Goal: Task Accomplishment & Management: Manage account settings

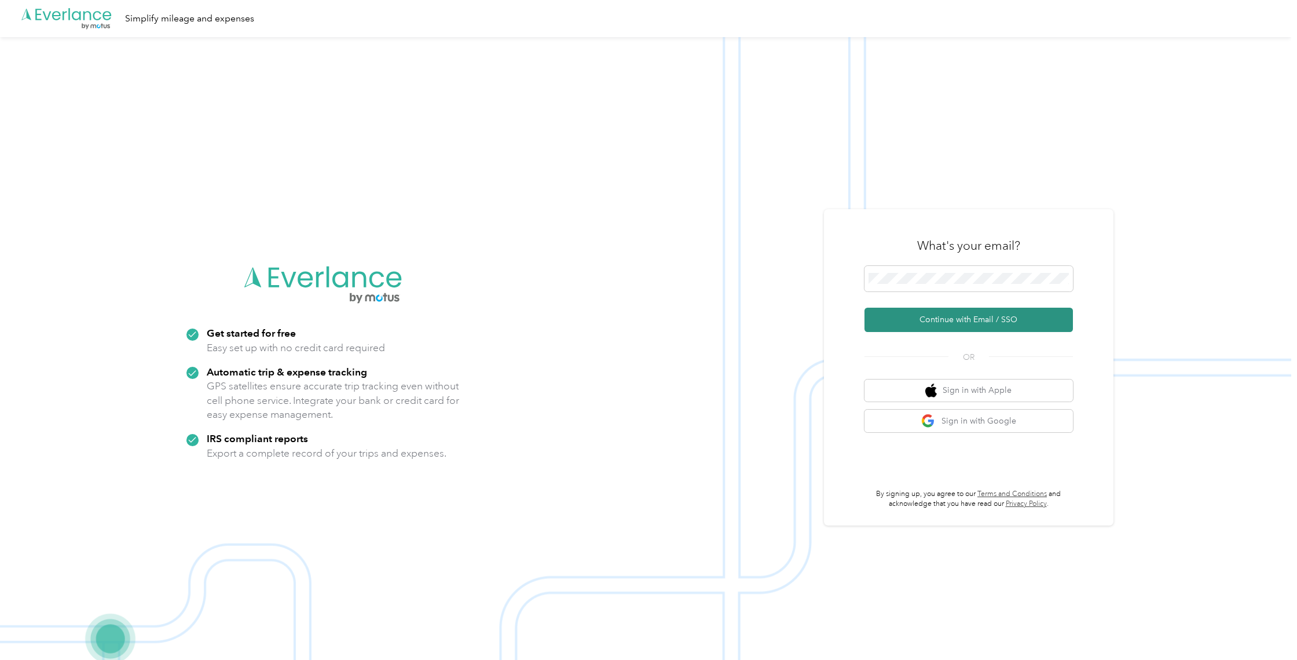
click at [921, 318] on button "Continue with Email / SSO" at bounding box center [968, 319] width 208 height 24
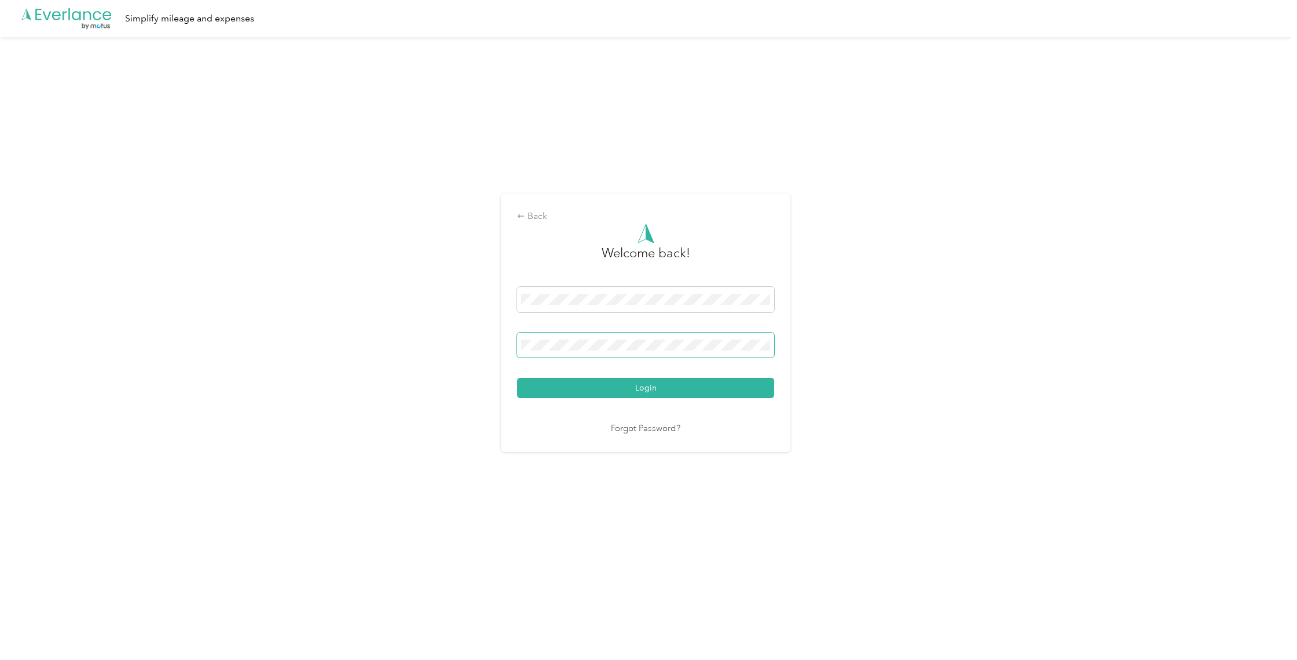
click at [649, 387] on button "Login" at bounding box center [645, 388] width 257 height 20
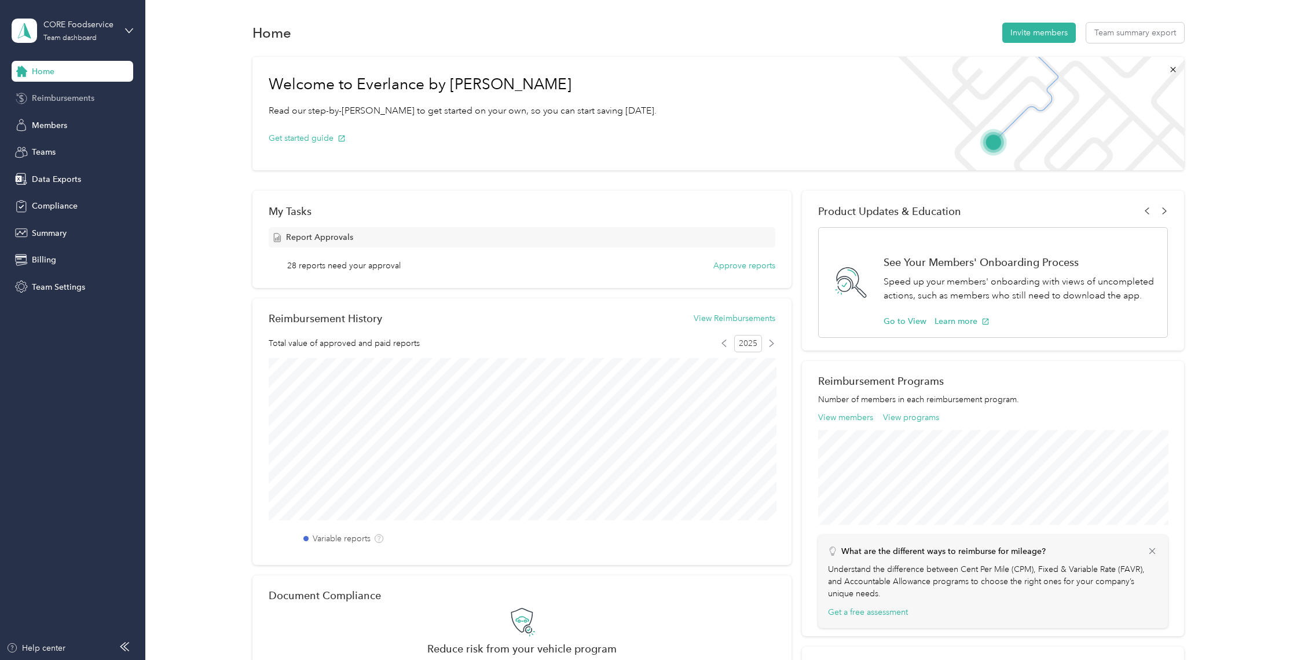
click at [80, 102] on span "Reimbursements" at bounding box center [63, 98] width 63 height 12
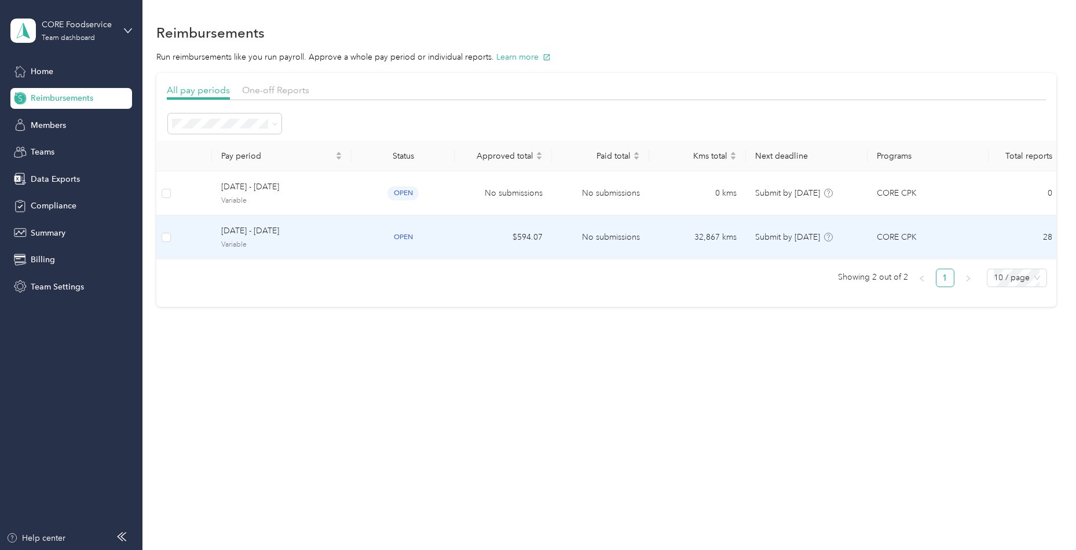
click at [235, 233] on span "[DATE] - [DATE]" at bounding box center [281, 231] width 121 height 13
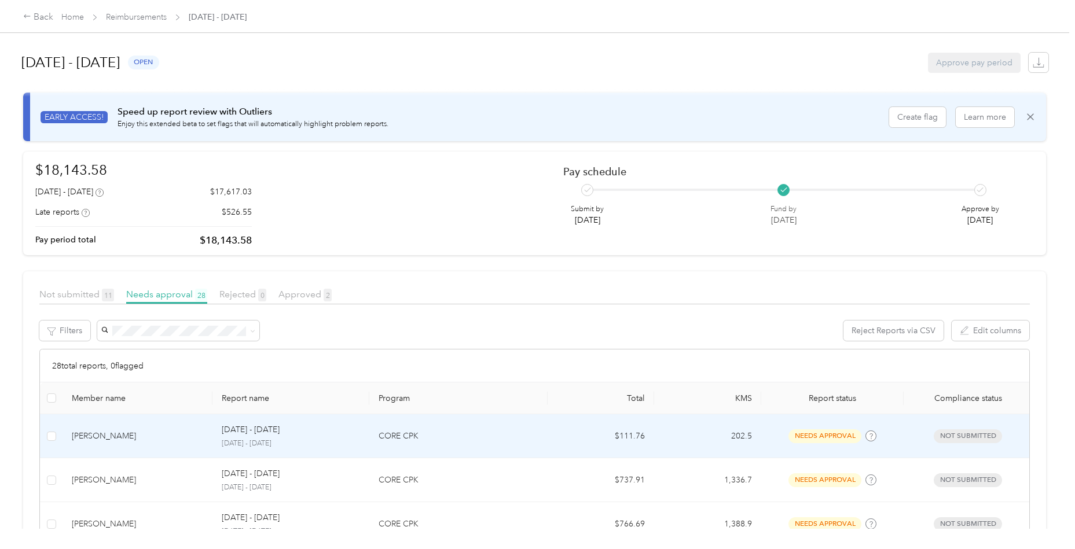
click at [135, 430] on div "[PERSON_NAME]" at bounding box center [137, 436] width 131 height 13
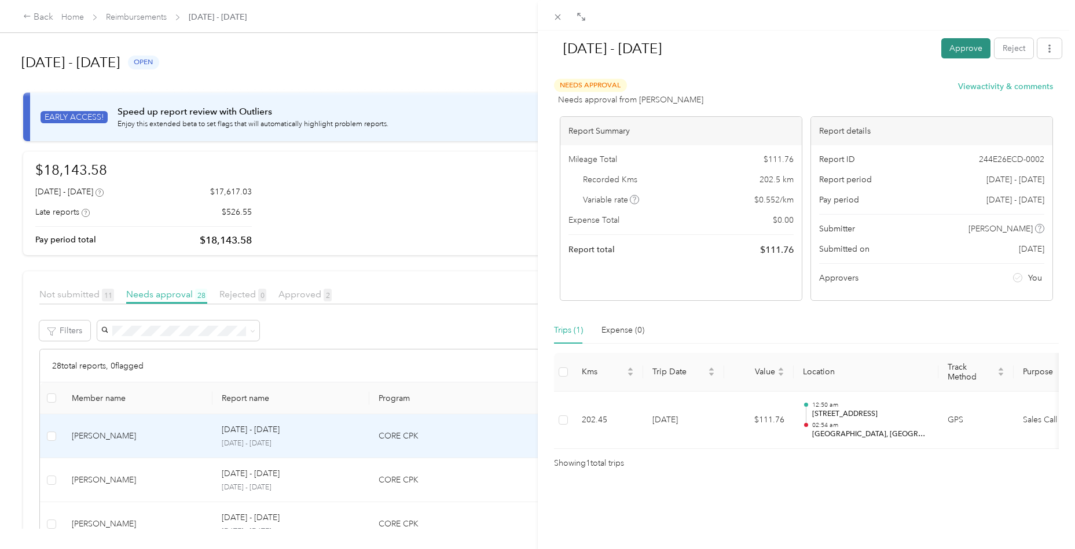
click at [954, 50] on button "Approve" at bounding box center [965, 48] width 49 height 20
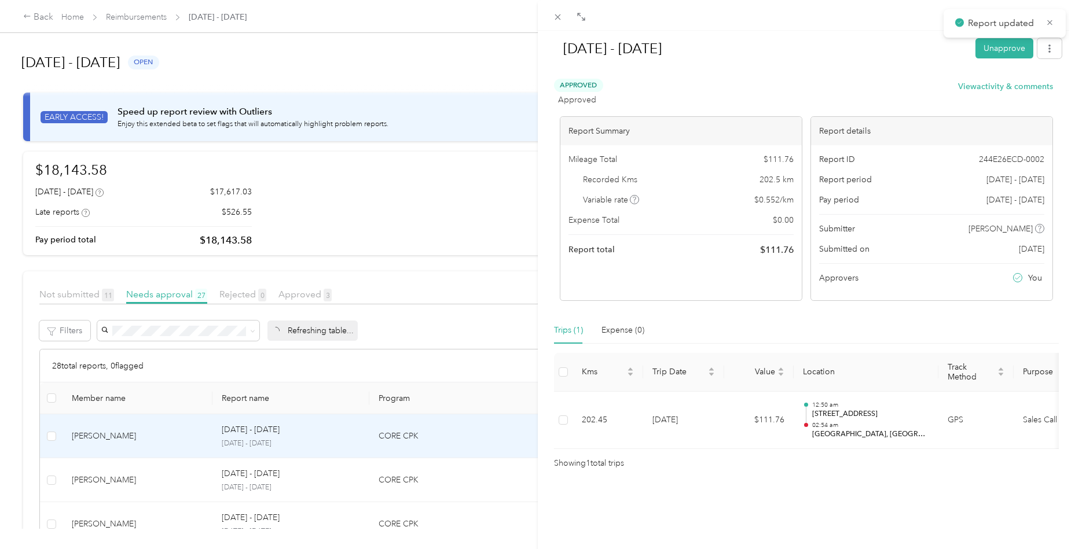
click at [162, 477] on div "[DATE] - [DATE] Unapprove Approved Approved View activity & comments Report Sum…" at bounding box center [537, 274] width 1075 height 549
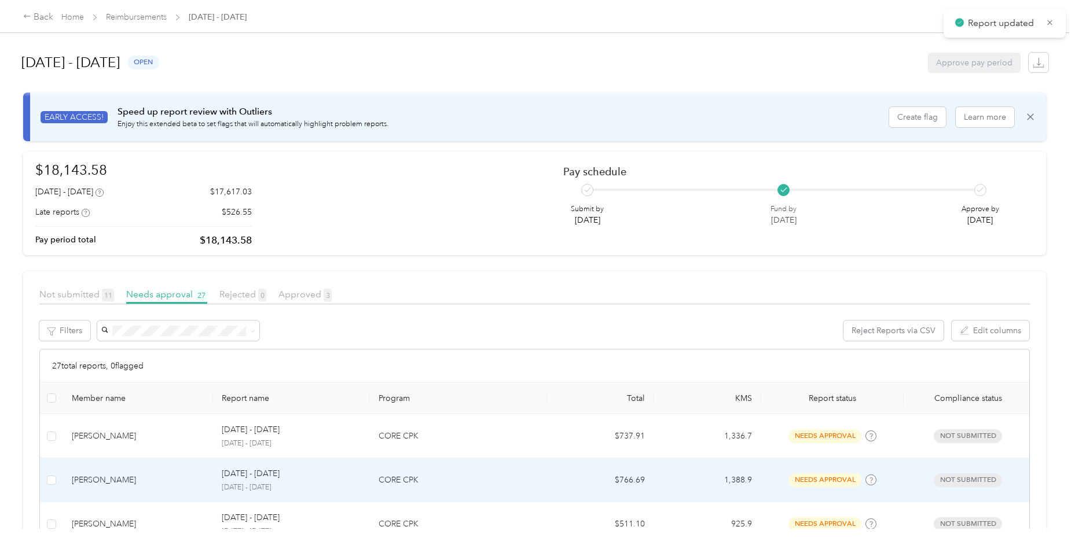
click at [171, 479] on div "[PERSON_NAME]" at bounding box center [137, 480] width 131 height 13
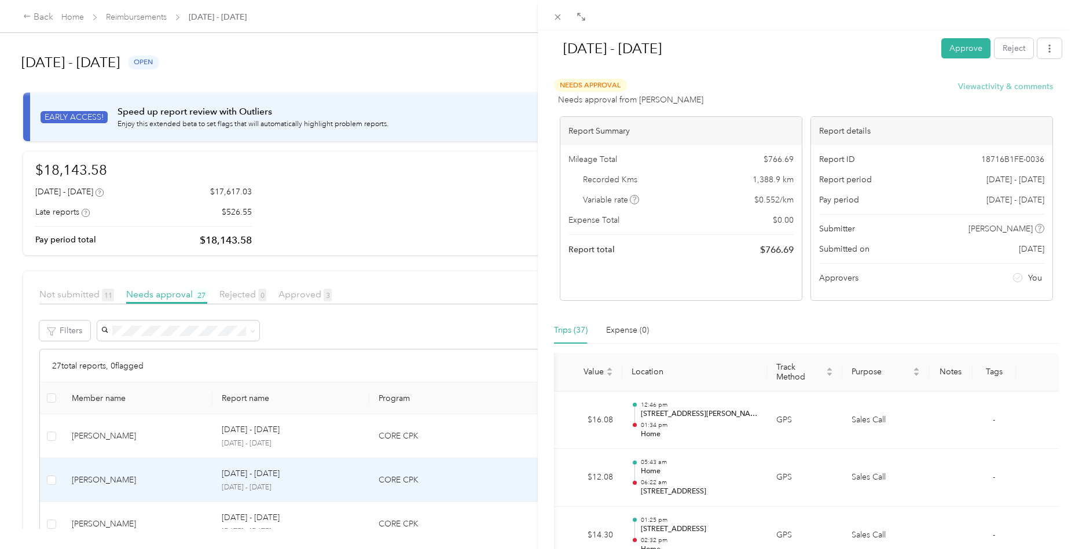
click at [979, 82] on button "View activity & comments" at bounding box center [1005, 86] width 95 height 12
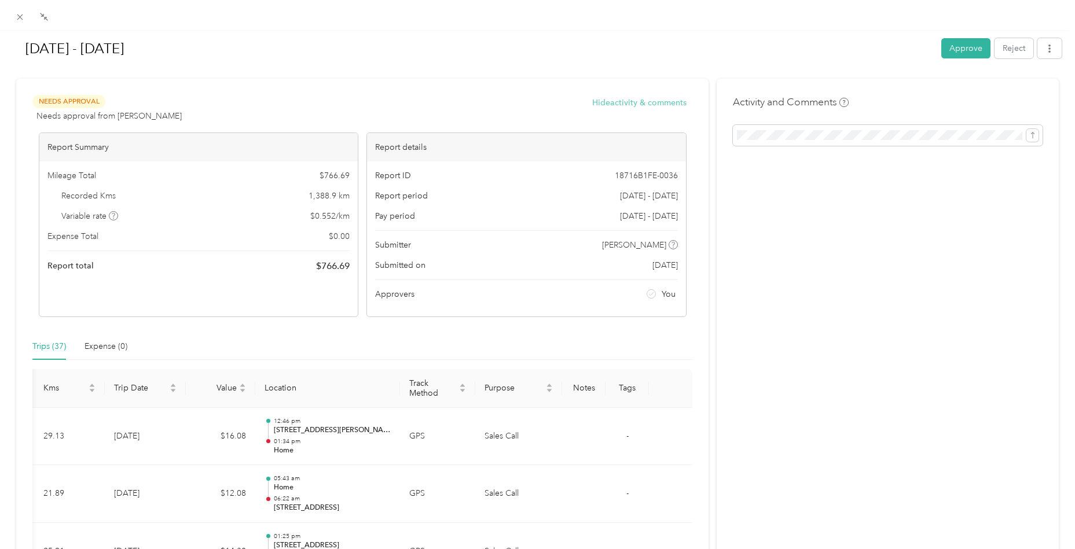
scroll to position [0, 19]
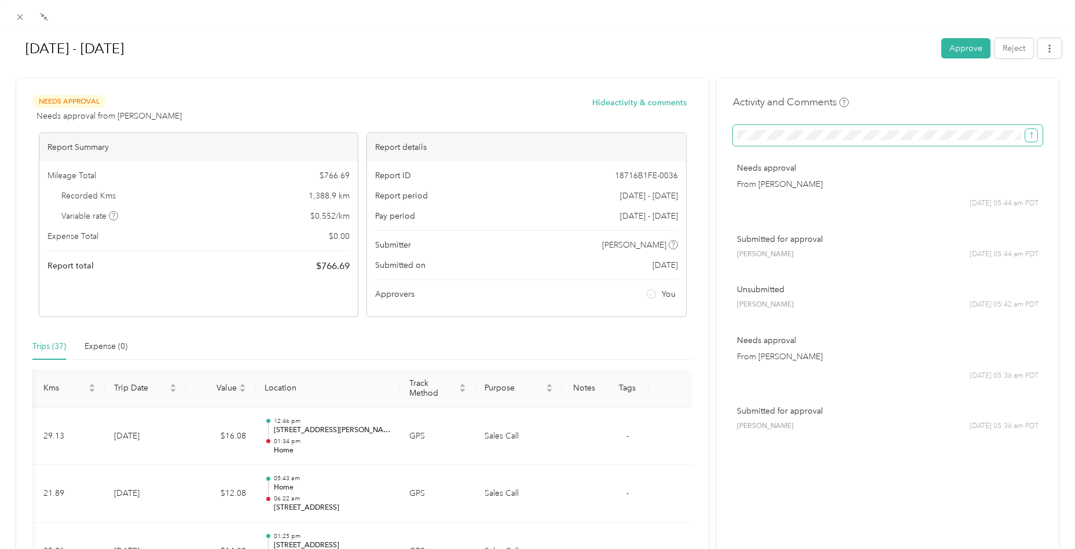
click at [1032, 134] on icon "submit" at bounding box center [1032, 135] width 8 height 8
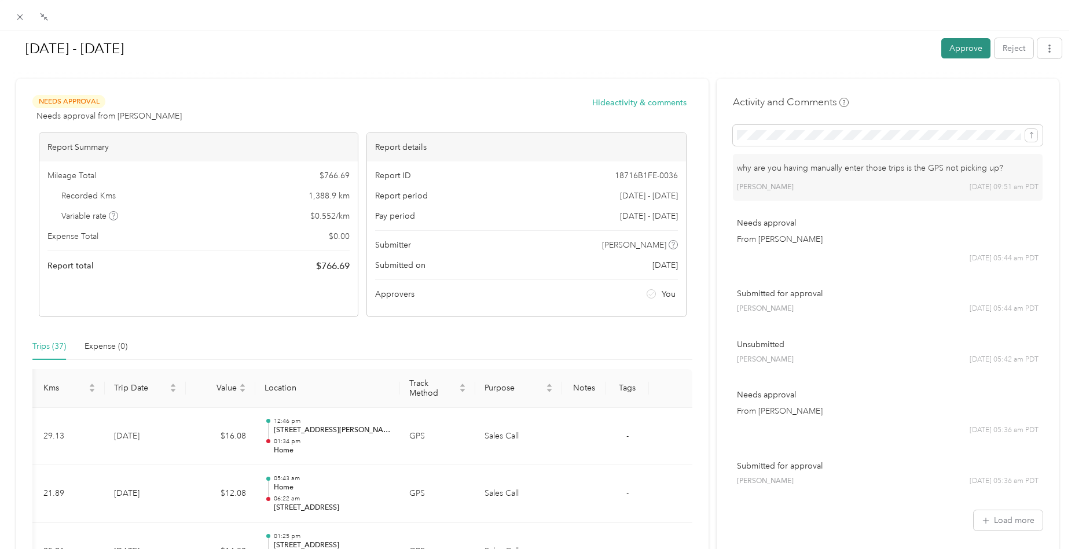
click at [962, 51] on button "Approve" at bounding box center [965, 48] width 49 height 20
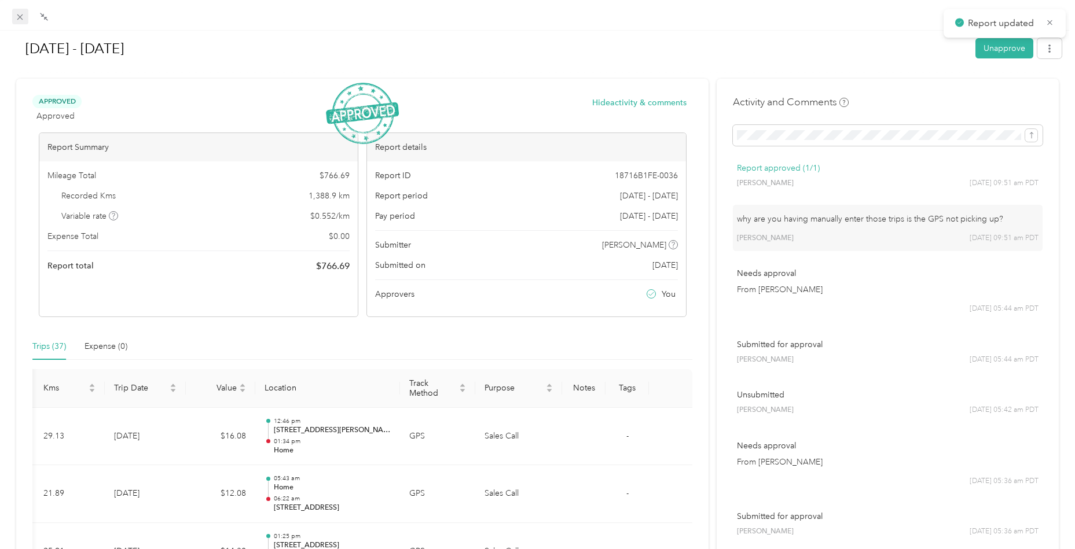
click at [22, 19] on icon at bounding box center [20, 17] width 10 height 10
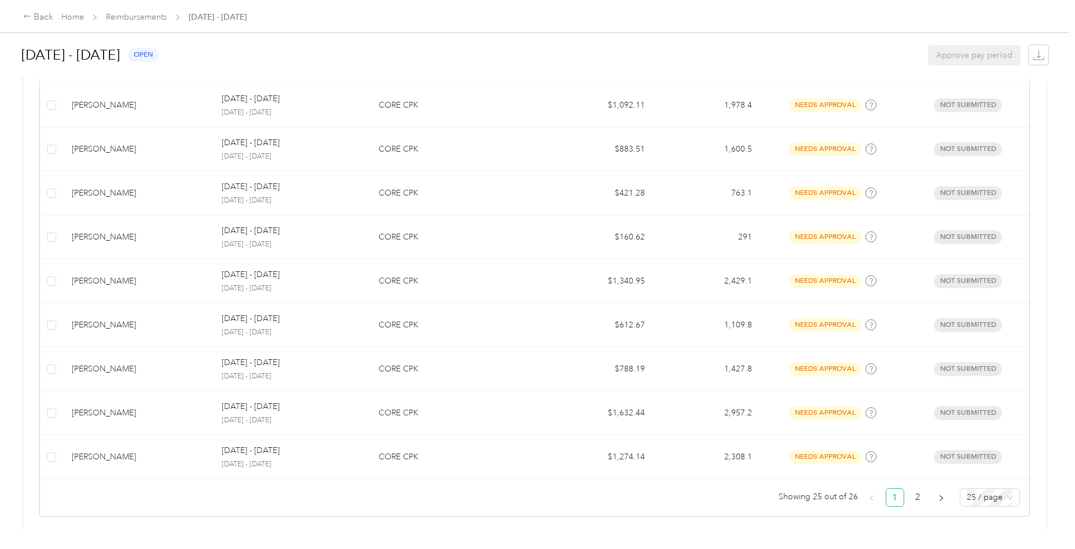
scroll to position [1035, 0]
click at [997, 492] on span "25 / page" at bounding box center [990, 498] width 46 height 17
click at [995, 453] on div "50 / page" at bounding box center [989, 459] width 41 height 13
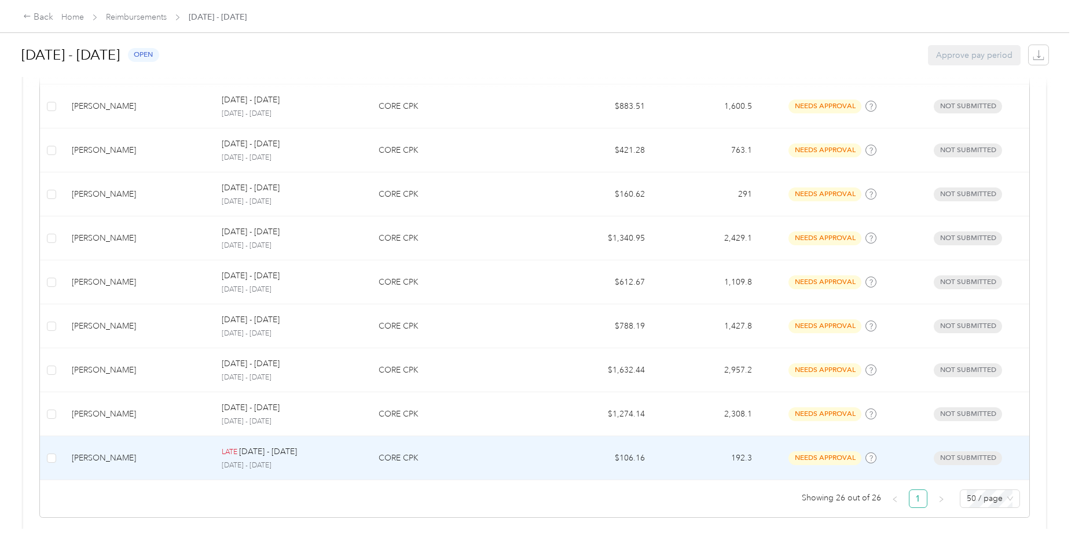
click at [244, 446] on p "[DATE] - [DATE]" at bounding box center [268, 452] width 58 height 13
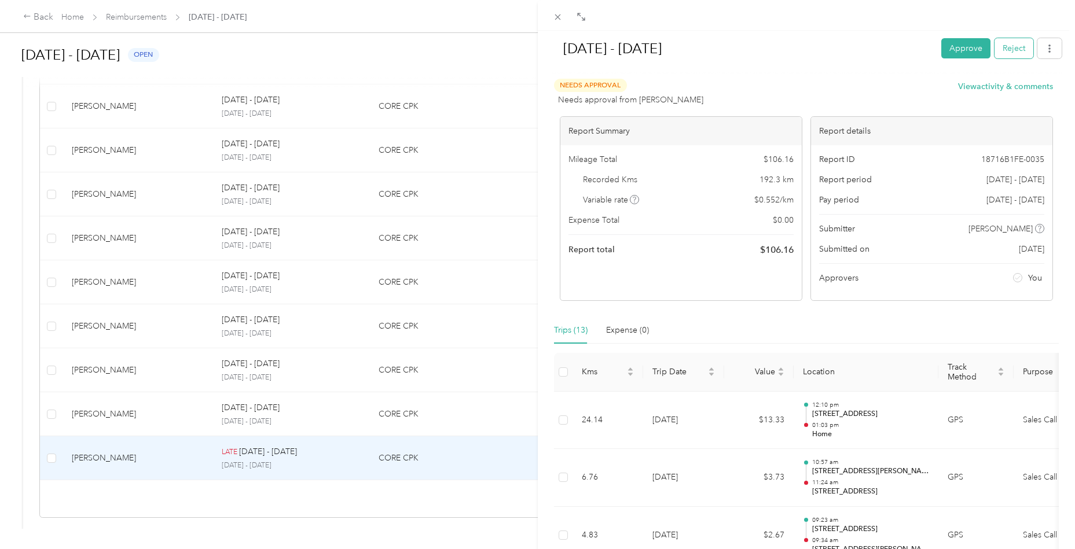
click at [1017, 49] on button "Reject" at bounding box center [1014, 48] width 39 height 20
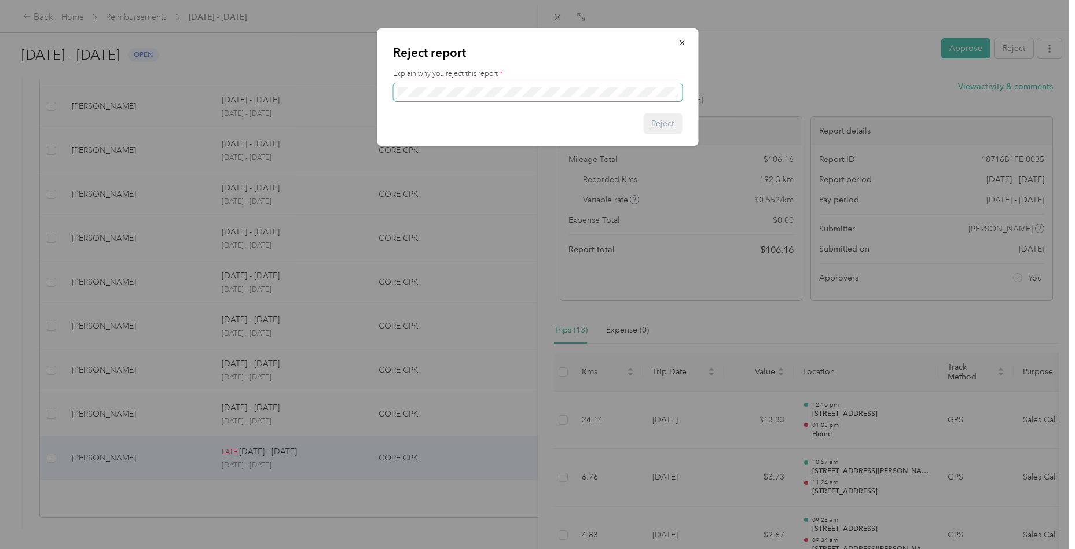
click at [467, 85] on span at bounding box center [537, 92] width 289 height 19
click at [657, 120] on button "Reject" at bounding box center [662, 123] width 39 height 20
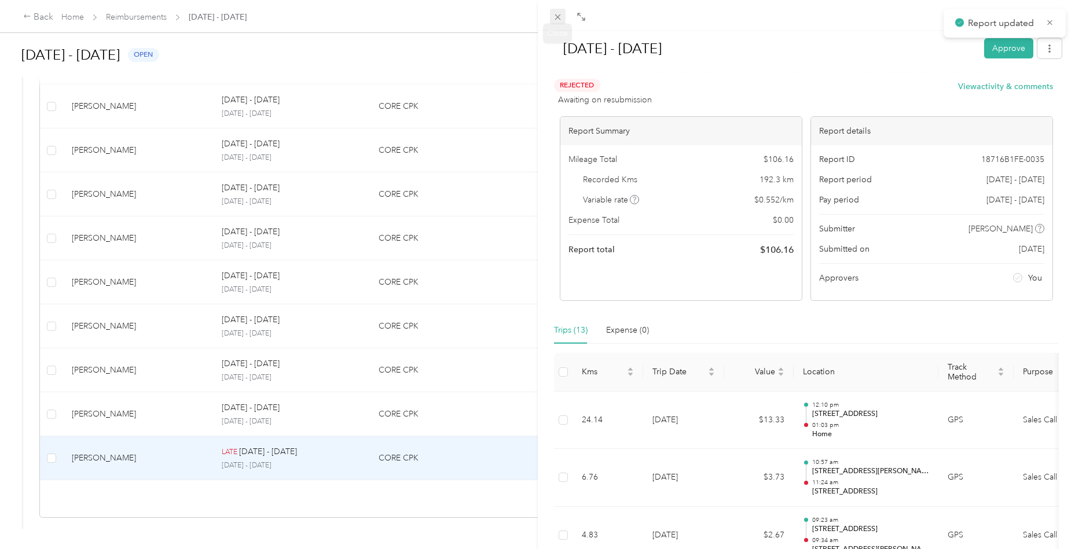
click at [558, 17] on icon at bounding box center [558, 17] width 6 height 6
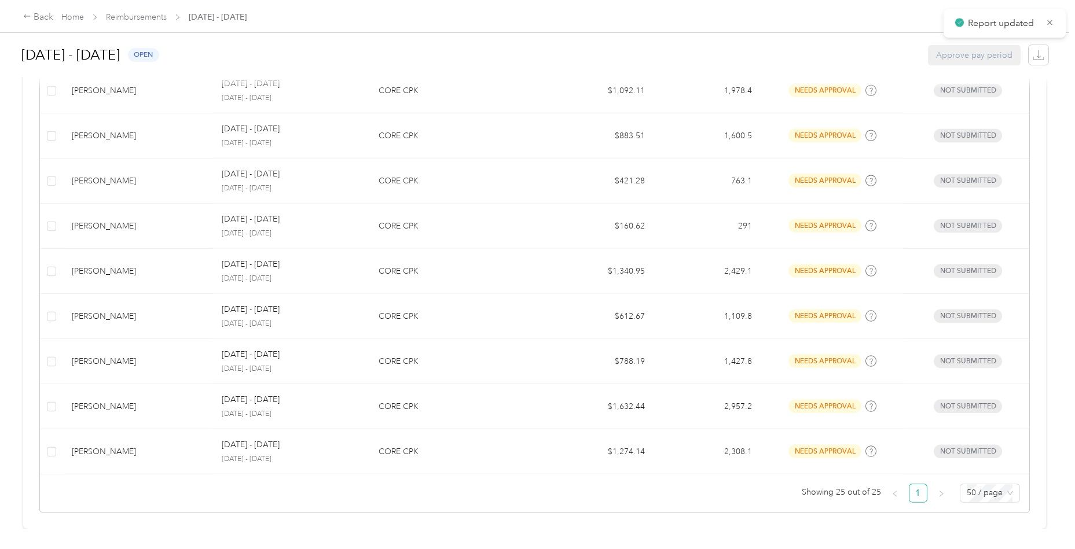
scroll to position [1035, 0]
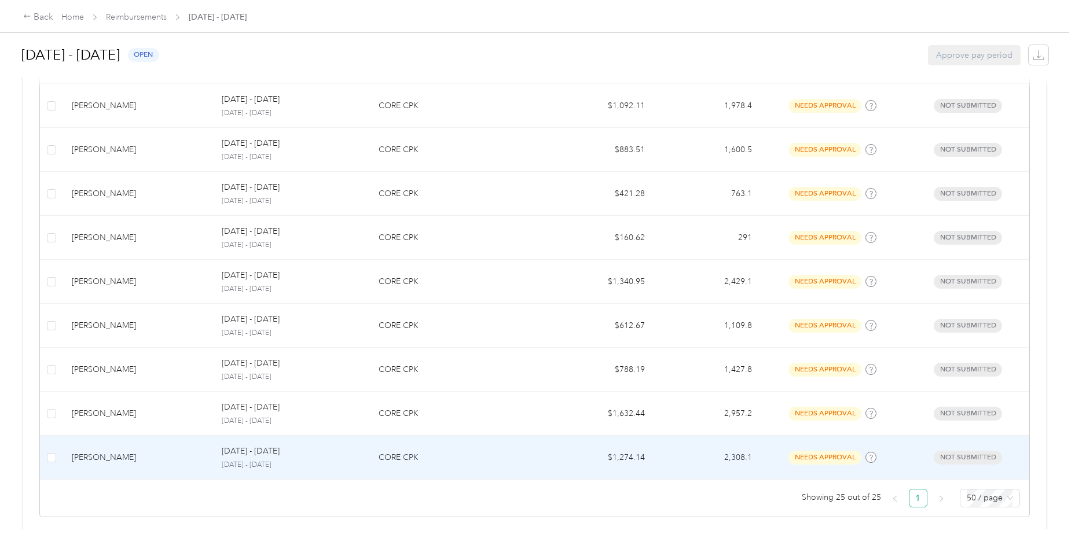
click at [131, 452] on div "[PERSON_NAME]" at bounding box center [137, 458] width 131 height 13
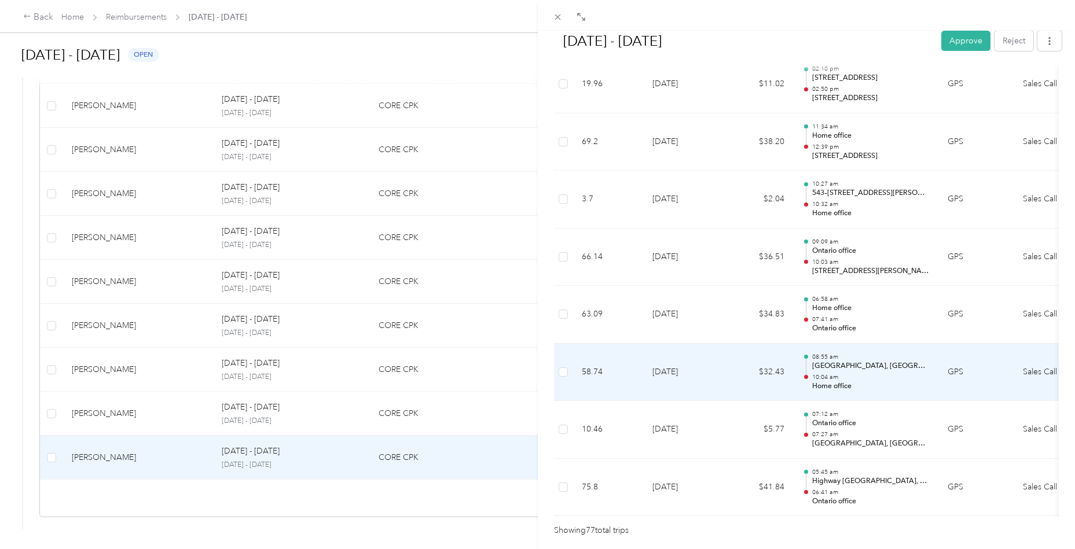
scroll to position [4311, 0]
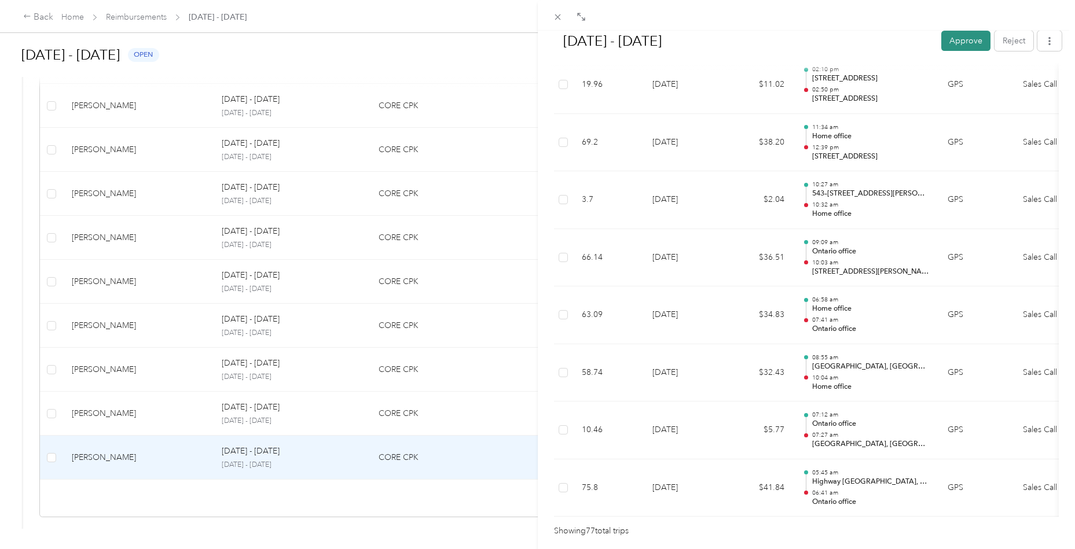
click at [967, 36] on button "Approve" at bounding box center [965, 41] width 49 height 20
click at [156, 407] on div "[DATE] - [DATE] Approve Reject Needs Approval Needs approval from [PERSON_NAME]…" at bounding box center [537, 274] width 1075 height 549
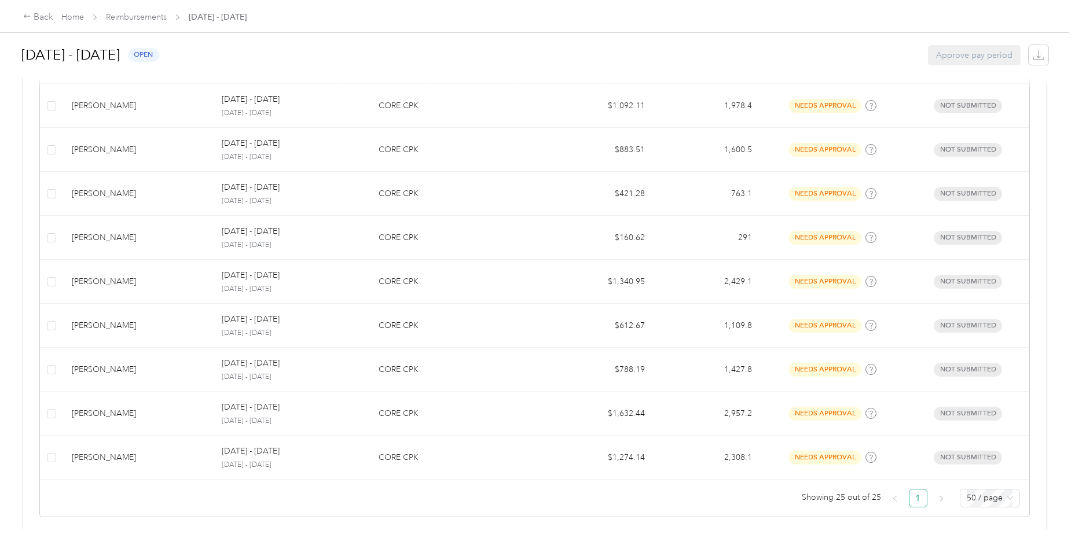
click at [159, 410] on div "[PERSON_NAME]" at bounding box center [137, 414] width 131 height 13
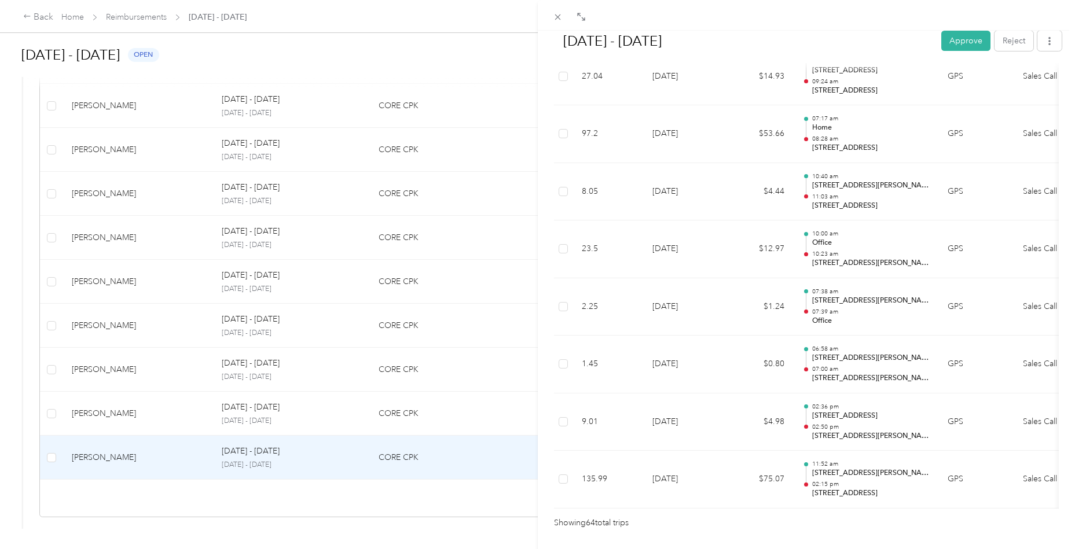
scroll to position [3570, 0]
click at [956, 40] on button "Approve" at bounding box center [965, 41] width 49 height 20
click at [137, 412] on div "[DATE] - [DATE] Unapprove Approved Approved View activity & comments Report Sum…" at bounding box center [537, 274] width 1075 height 549
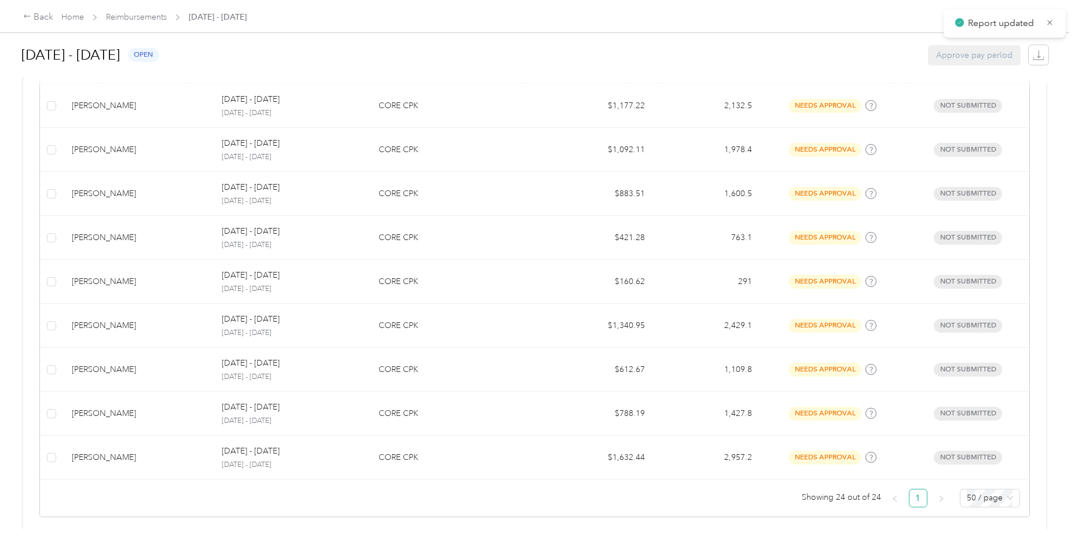
click at [150, 413] on div "[PERSON_NAME]" at bounding box center [137, 414] width 131 height 13
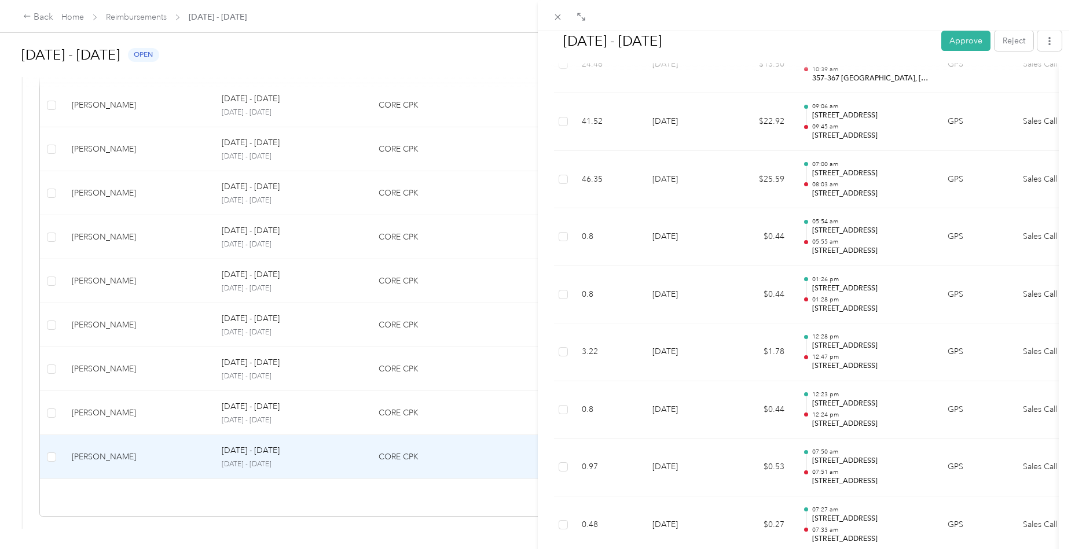
scroll to position [13722, 0]
click at [962, 46] on button "Approve" at bounding box center [965, 41] width 49 height 20
click at [172, 415] on div "[DATE] - [DATE] Approve Reject Needs Approval Needs approval from [PERSON_NAME]…" at bounding box center [537, 274] width 1075 height 549
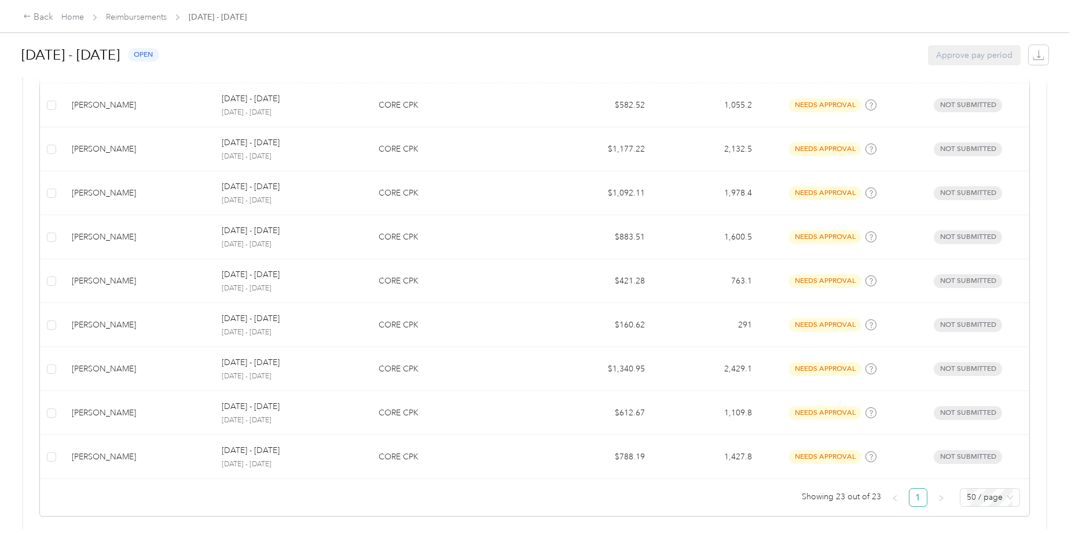
click at [176, 416] on td "[PERSON_NAME]" at bounding box center [138, 413] width 150 height 44
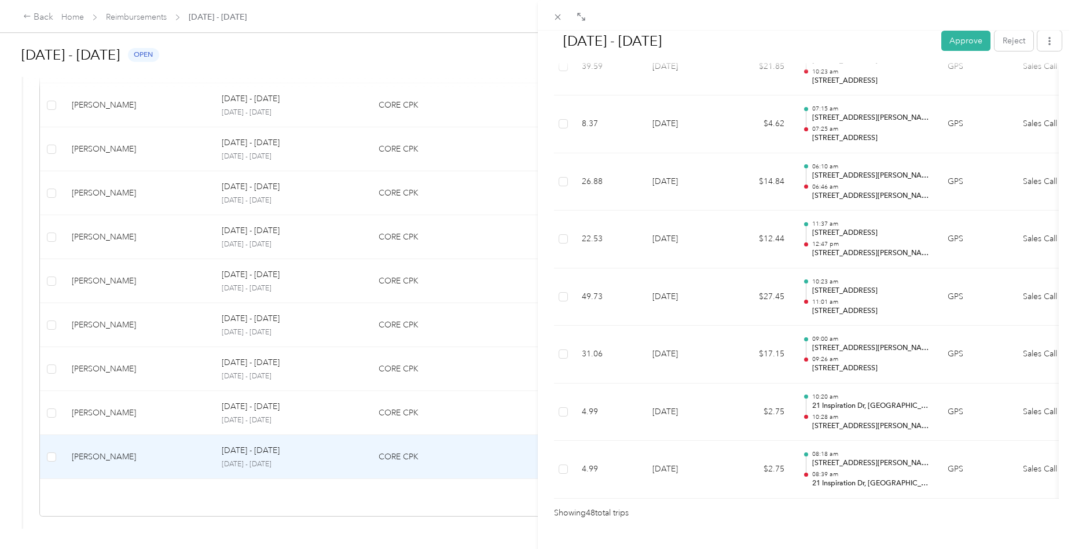
scroll to position [2657, 0]
click at [955, 41] on button "Approve" at bounding box center [965, 41] width 49 height 20
click at [102, 414] on div "[DATE] - [DATE] Approve Reject Needs Approval Needs approval from [PERSON_NAME]…" at bounding box center [537, 274] width 1075 height 549
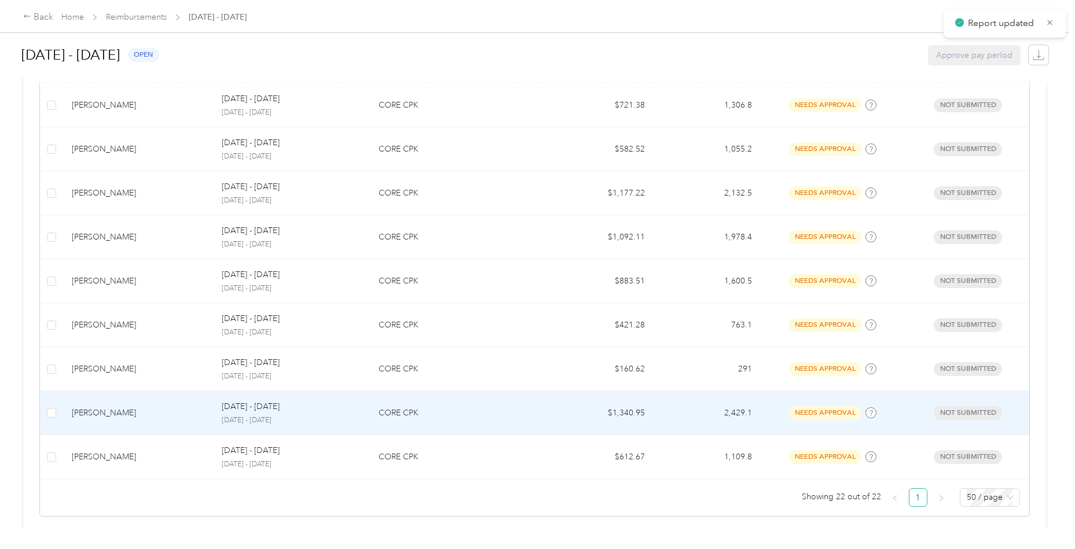
click at [110, 409] on div "[PERSON_NAME]" at bounding box center [137, 413] width 131 height 13
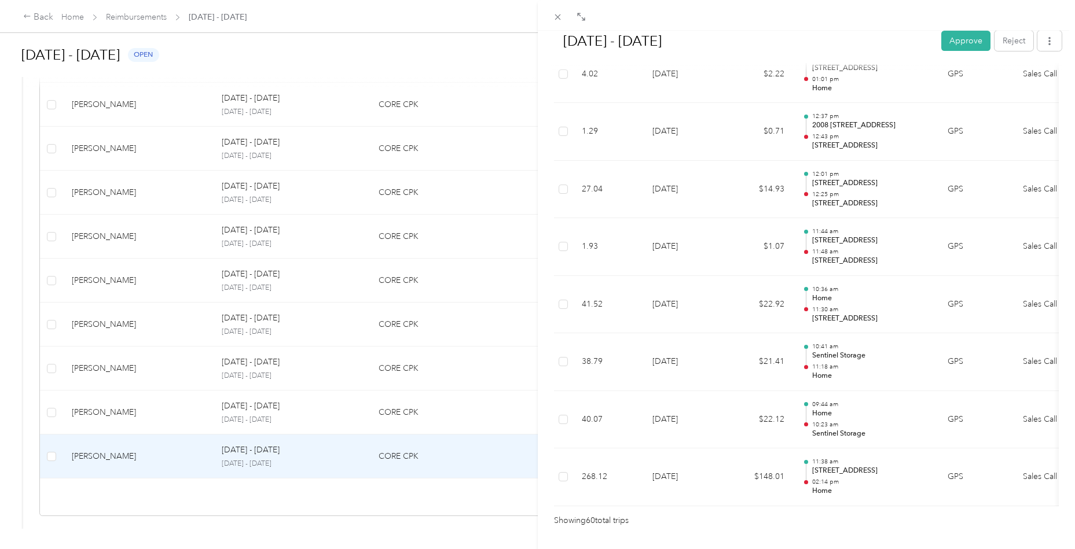
scroll to position [3342, 0]
click at [955, 44] on button "Approve" at bounding box center [965, 41] width 49 height 20
click at [93, 412] on div "[DATE] - [DATE] Approve Reject Needs Approval Needs approval from [PERSON_NAME]…" at bounding box center [537, 274] width 1075 height 549
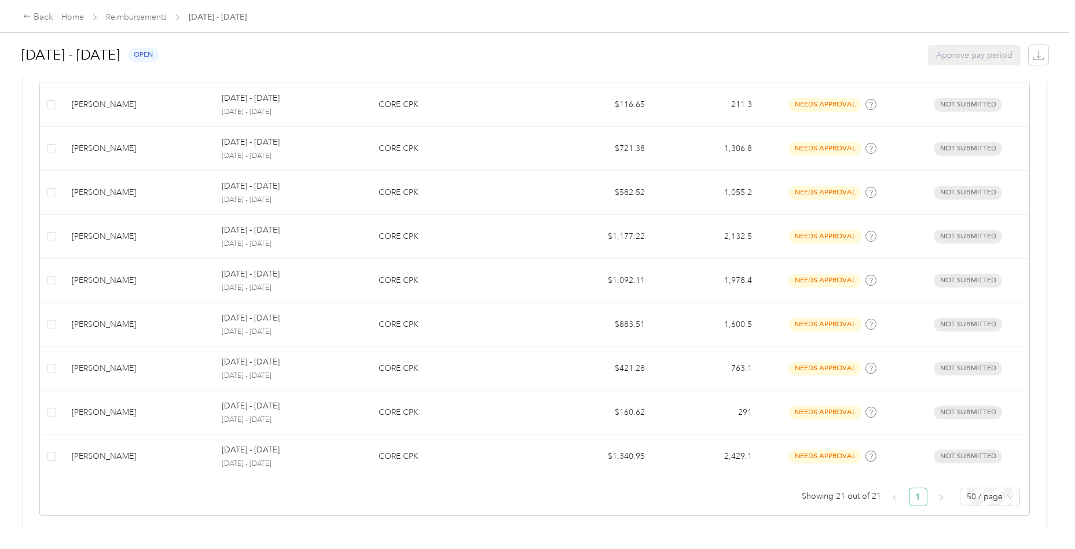
click at [129, 413] on div "[PERSON_NAME]" at bounding box center [137, 412] width 131 height 13
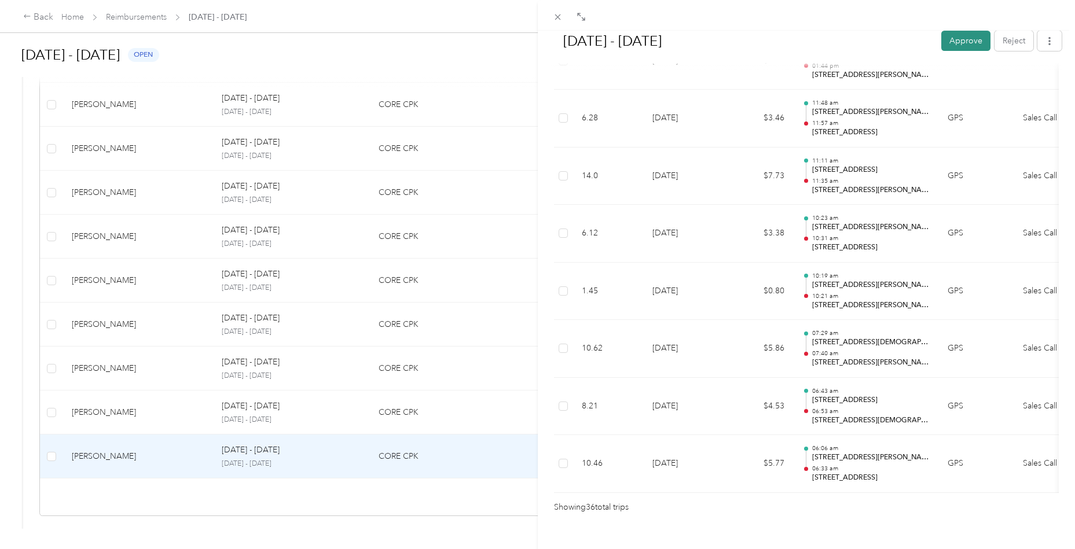
click at [958, 48] on button "Approve" at bounding box center [965, 41] width 49 height 20
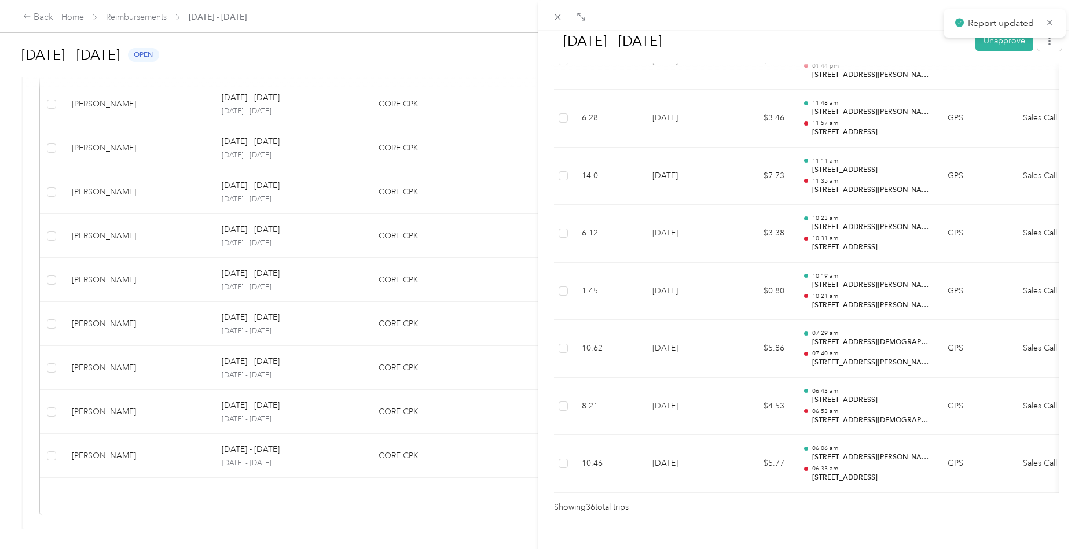
click at [166, 416] on div "[DATE] - [DATE] Unapprove Approved Approved View activity & comments Report Sum…" at bounding box center [537, 274] width 1075 height 549
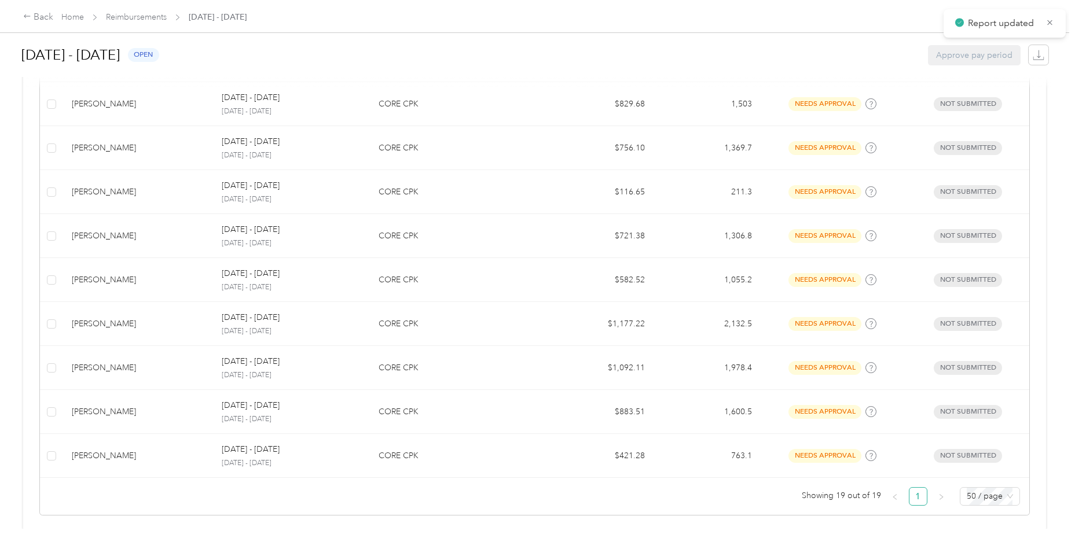
click at [160, 456] on div "[PERSON_NAME]" at bounding box center [137, 456] width 131 height 13
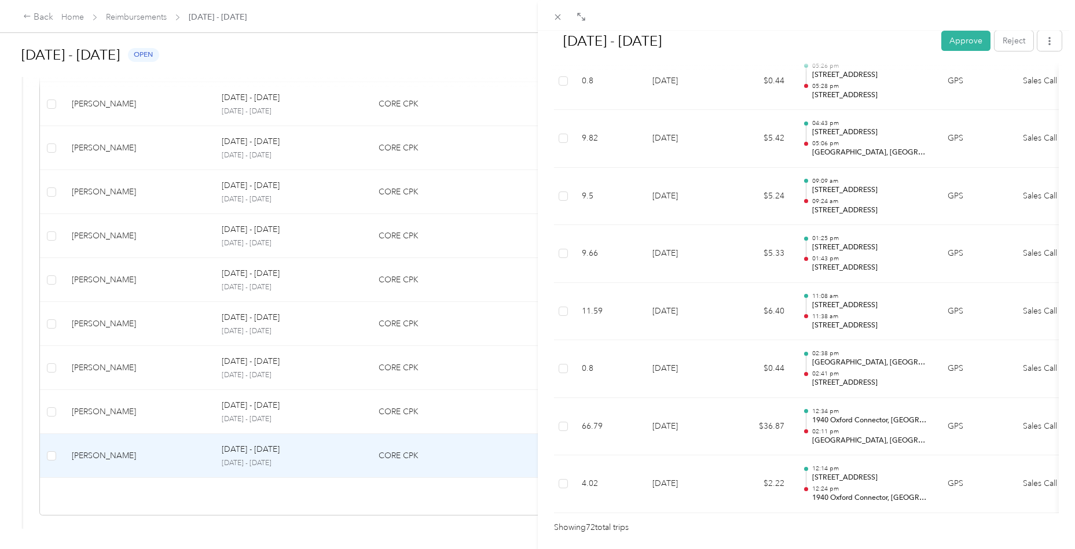
scroll to position [4026, 0]
click at [963, 41] on button "Approve" at bounding box center [965, 41] width 49 height 20
click at [174, 418] on div "[DATE] - [DATE] Approve Reject Needs Approval Needs approval from [PERSON_NAME]…" at bounding box center [537, 274] width 1075 height 549
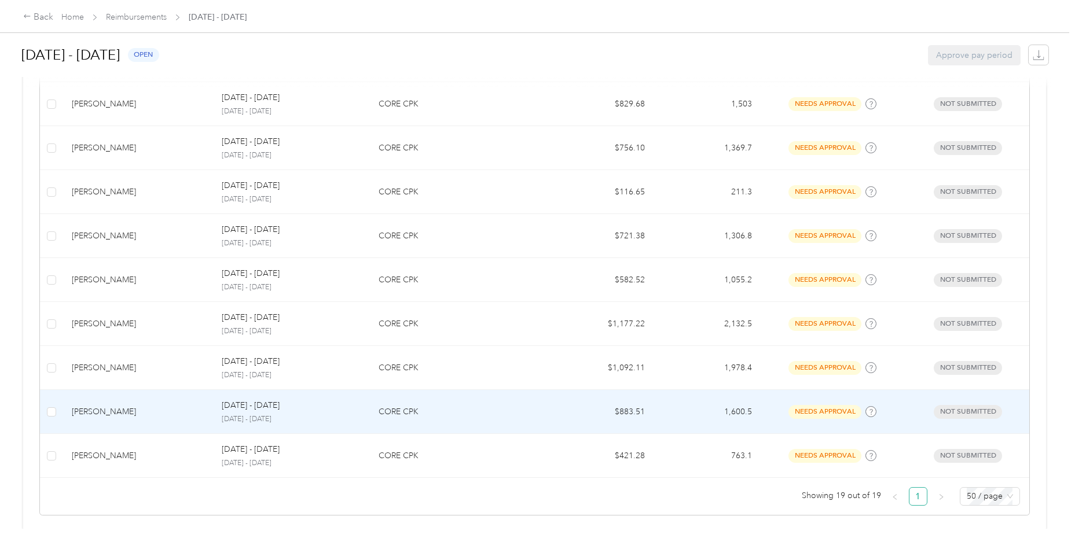
click at [174, 412] on div "[PERSON_NAME]" at bounding box center [137, 412] width 131 height 13
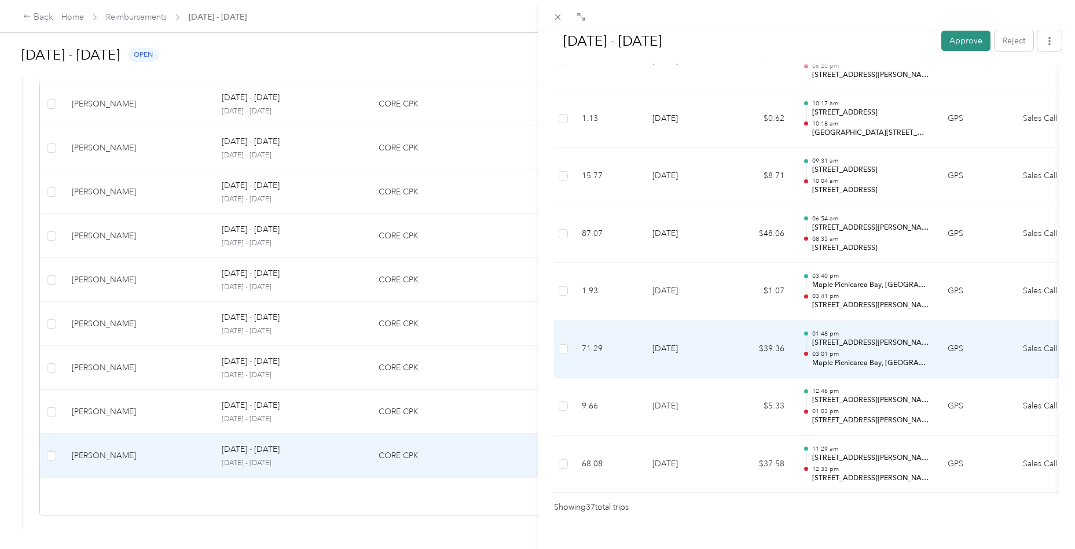
scroll to position [2029, 0]
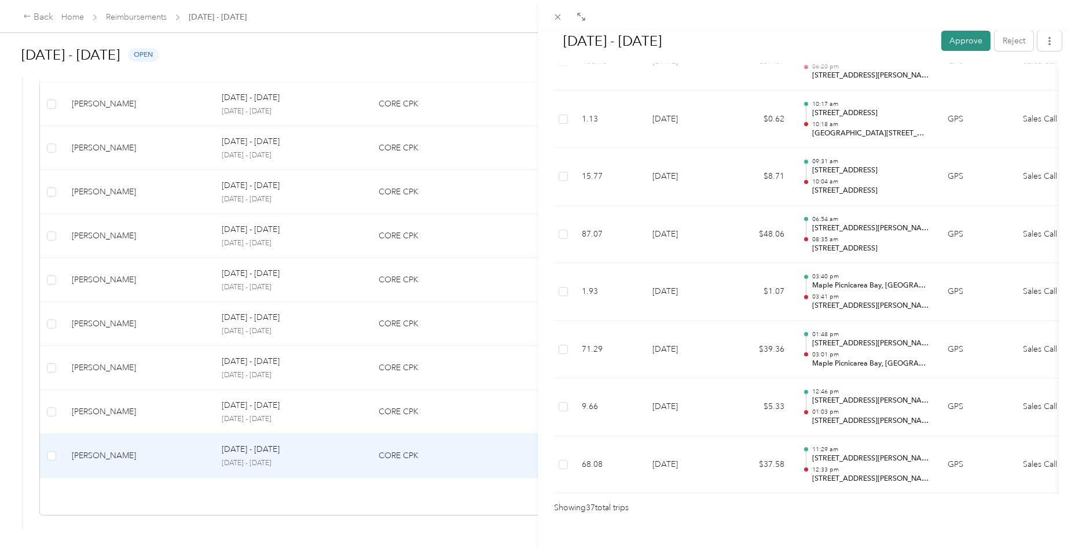
click at [964, 37] on button "Approve" at bounding box center [965, 41] width 49 height 20
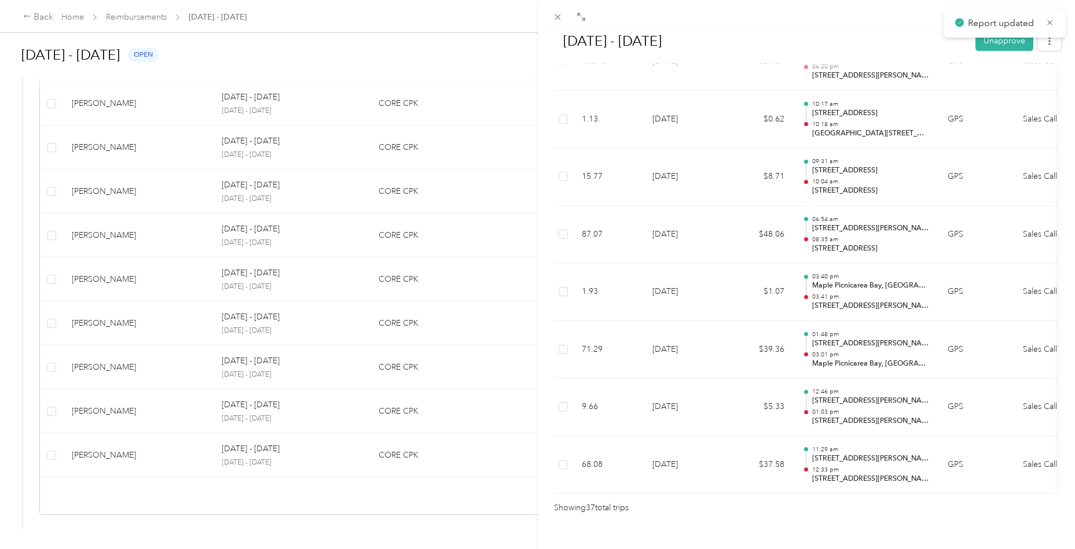
click at [157, 456] on div "[DATE] - [DATE] Unapprove Approved Approved View activity & comments Report Sum…" at bounding box center [537, 274] width 1075 height 549
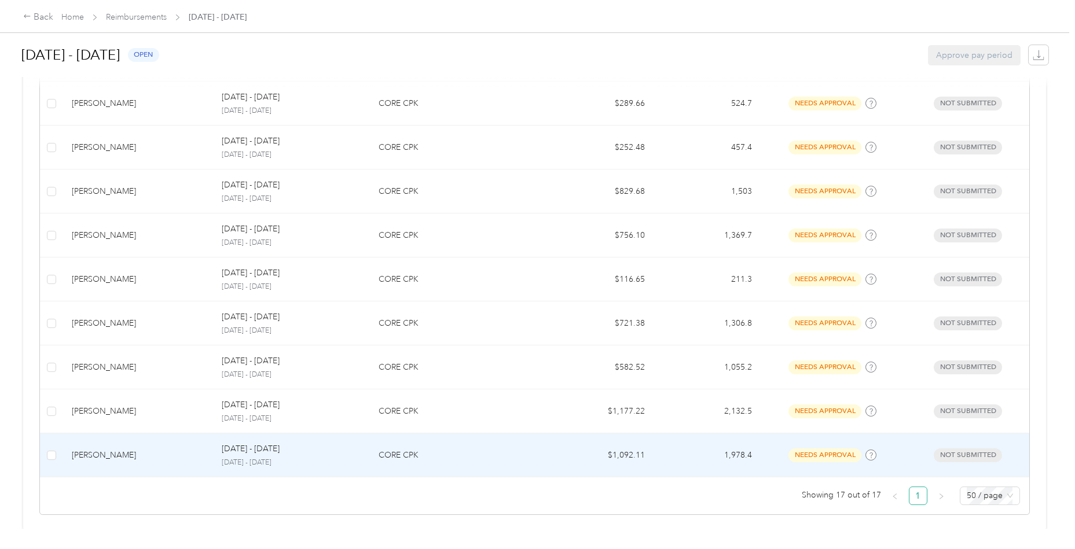
click at [165, 449] on div "[PERSON_NAME]" at bounding box center [137, 455] width 131 height 13
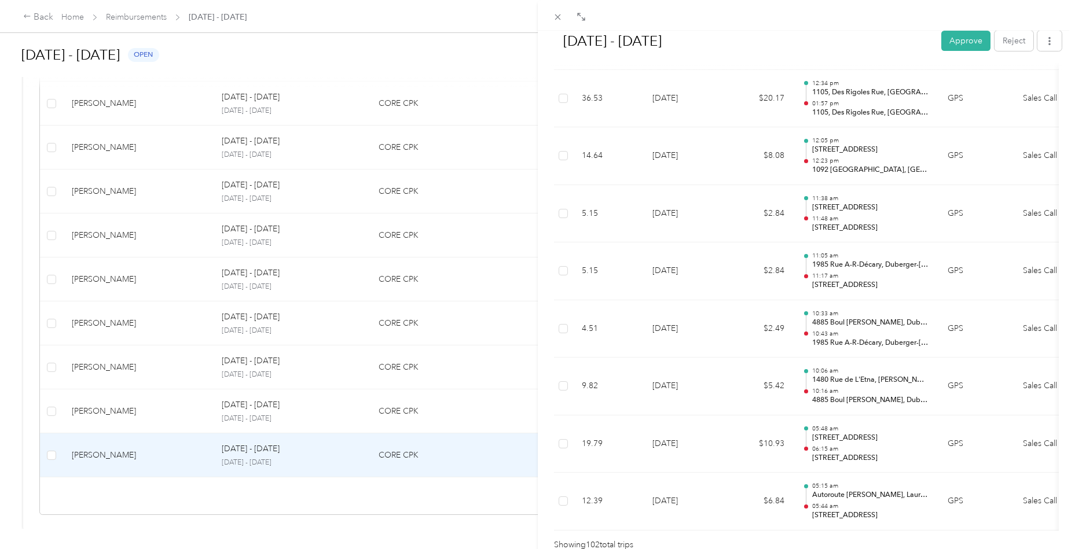
scroll to position [5737, 0]
click at [959, 38] on button "Approve" at bounding box center [965, 41] width 49 height 20
click at [108, 420] on div "[DATE] - [DATE] Approve Reject Needs Approval Needs approval from [PERSON_NAME]…" at bounding box center [537, 274] width 1075 height 549
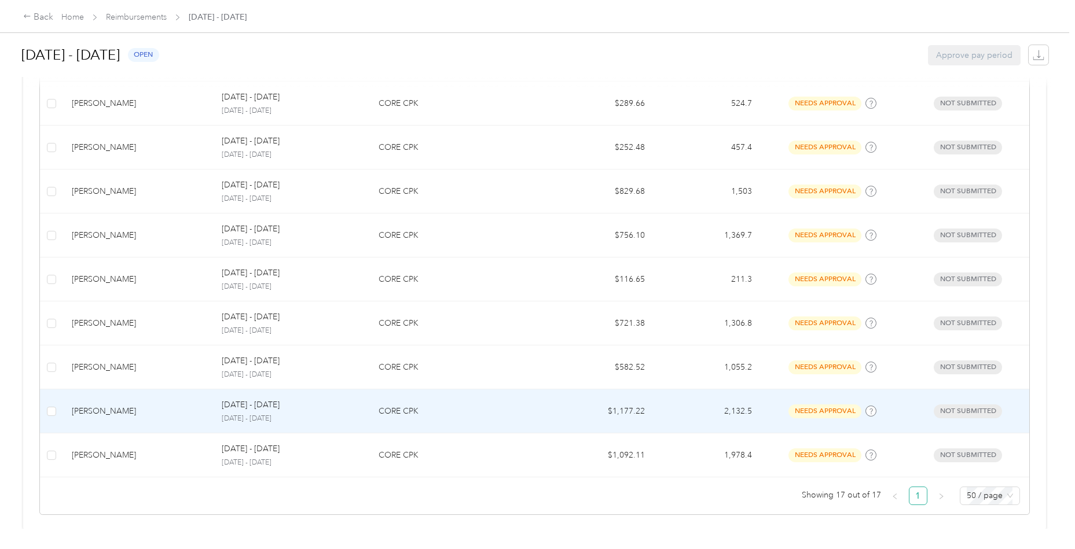
click at [134, 412] on div "[PERSON_NAME]" at bounding box center [137, 411] width 131 height 13
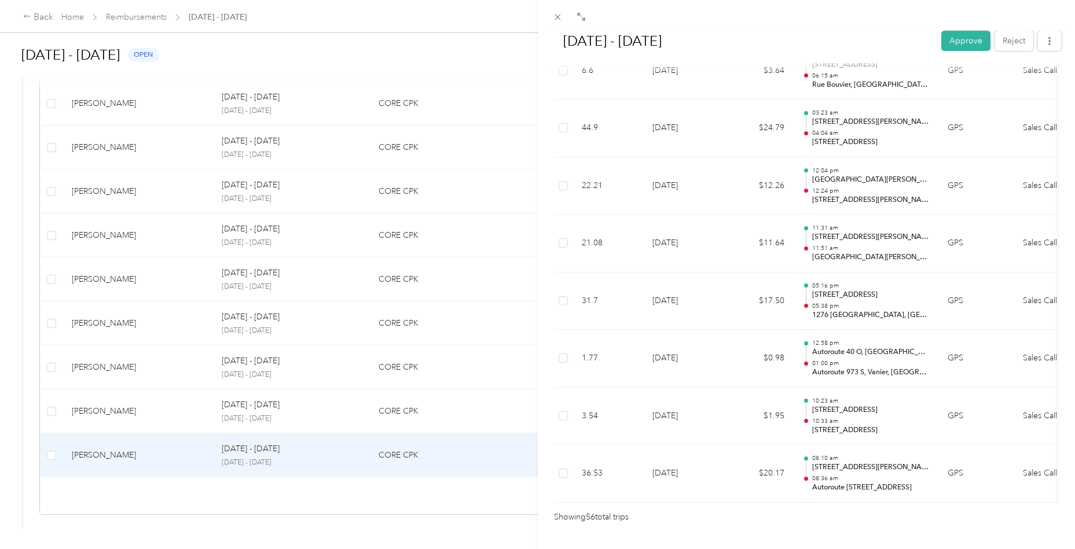
scroll to position [3114, 0]
click at [959, 41] on button "Approve" at bounding box center [965, 41] width 49 height 20
click at [138, 414] on div "[DATE] - [DATE] Approve Reject Needs Approval Needs approval from [PERSON_NAME]…" at bounding box center [537, 274] width 1075 height 549
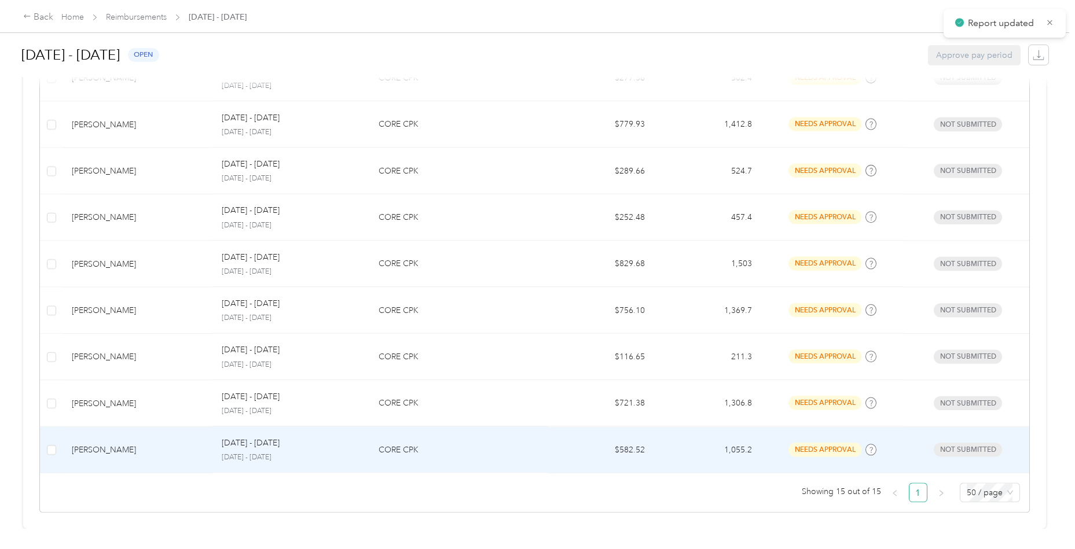
click at [157, 415] on tbody "[PERSON_NAME] [DATE] - [DATE] [DATE] - [DATE] CORE CPK $737.91 1,336.7 needs ap…" at bounding box center [536, 125] width 992 height 698
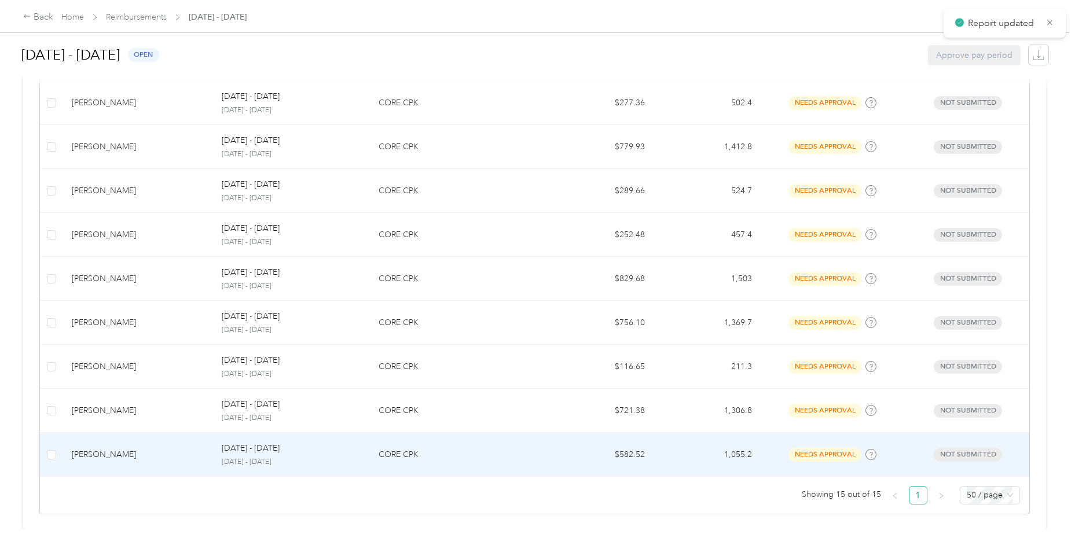
click at [157, 455] on div "[PERSON_NAME]" at bounding box center [137, 455] width 131 height 13
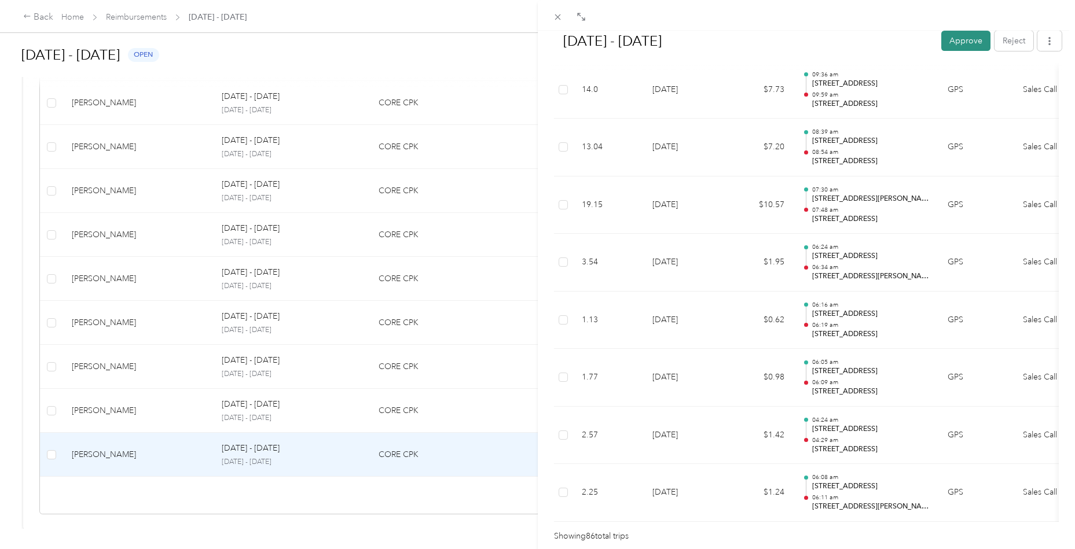
click at [957, 41] on button "Approve" at bounding box center [965, 41] width 49 height 20
click at [130, 421] on div "[DATE] - [DATE] Approve Reject Needs Approval Needs approval from [PERSON_NAME]…" at bounding box center [537, 274] width 1075 height 549
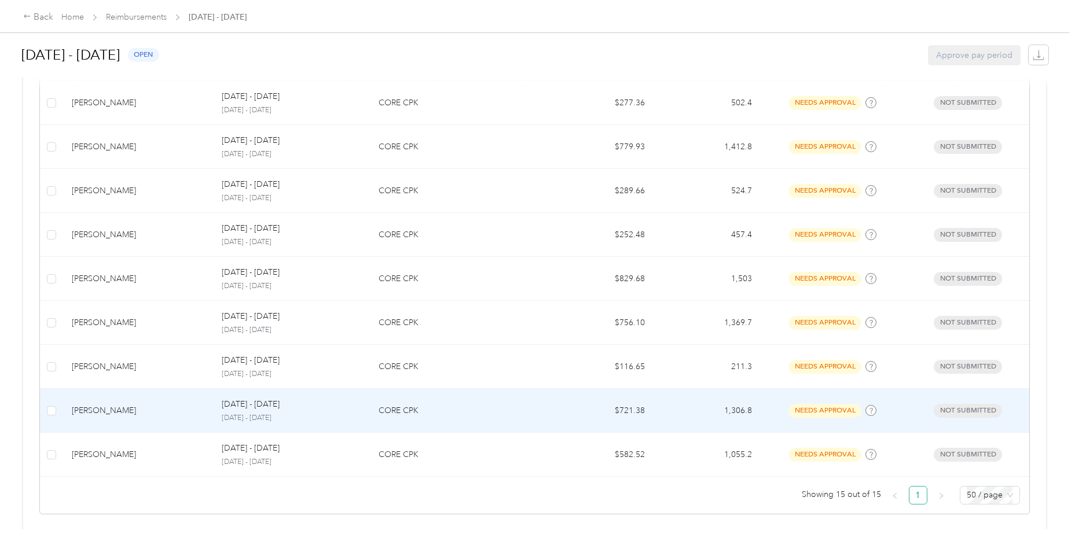
click at [147, 415] on td "[PERSON_NAME]" at bounding box center [138, 411] width 150 height 44
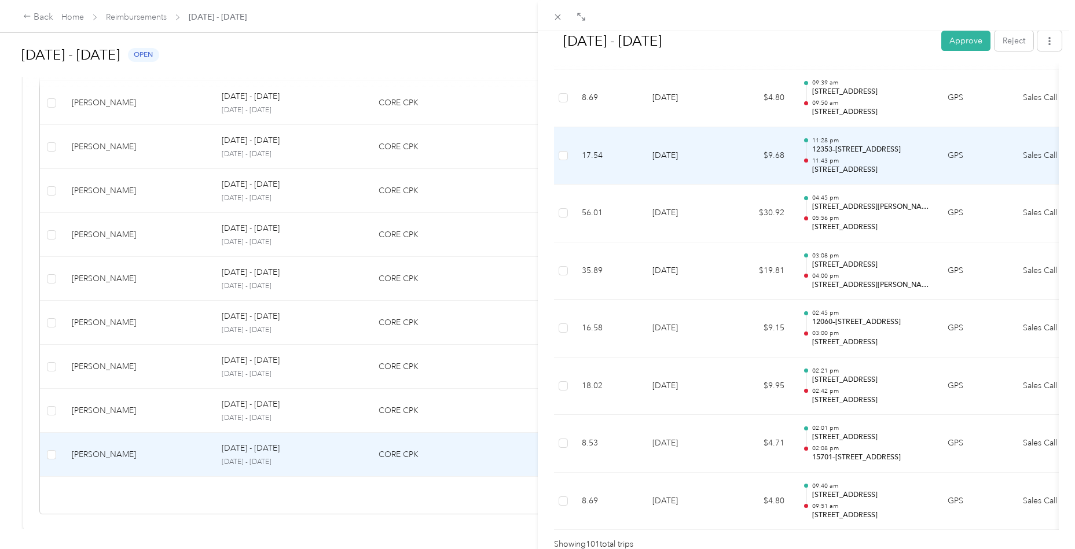
scroll to position [5680, 0]
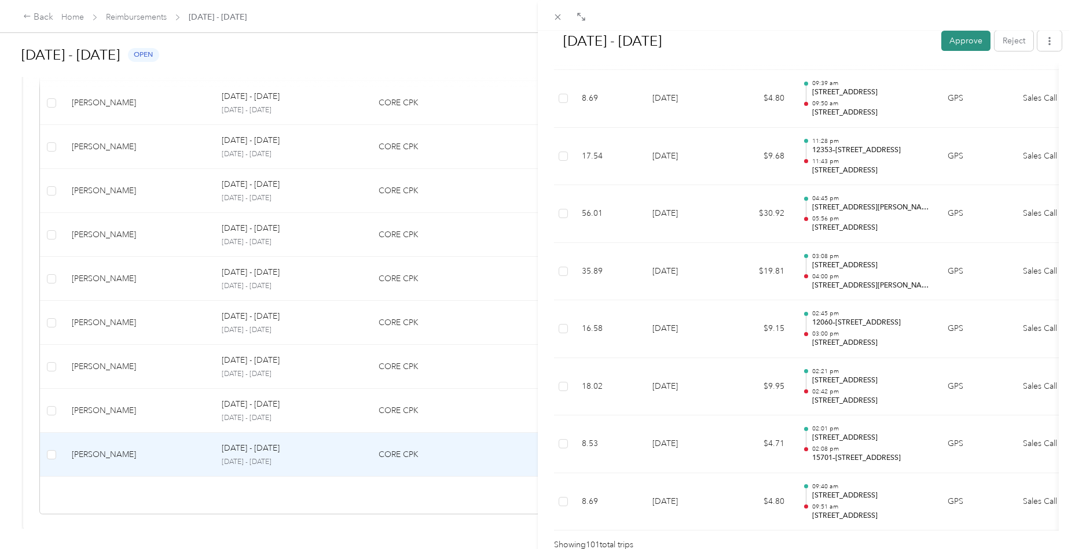
click at [964, 45] on button "Approve" at bounding box center [965, 41] width 49 height 20
click at [145, 404] on div "[DATE] - [DATE] Approve Reject Needs Approval Needs approval from [PERSON_NAME]…" at bounding box center [537, 274] width 1075 height 549
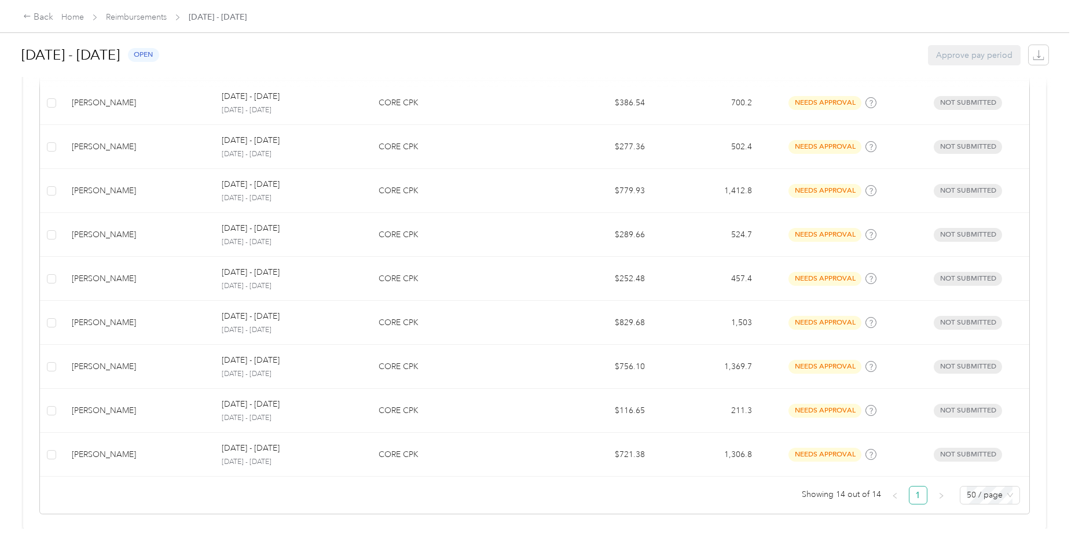
click at [151, 411] on div "[PERSON_NAME]" at bounding box center [137, 411] width 131 height 13
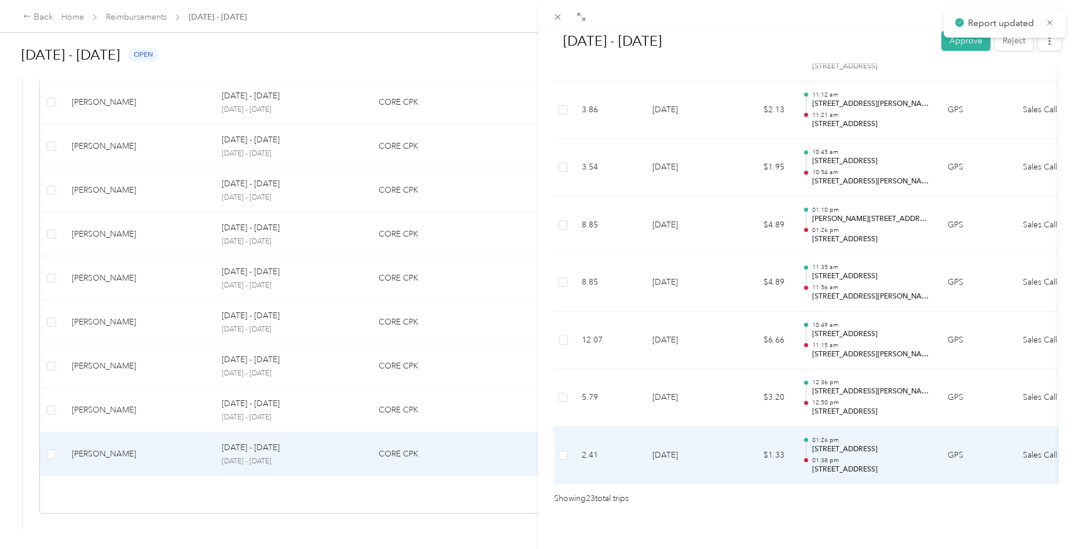
scroll to position [1231, 0]
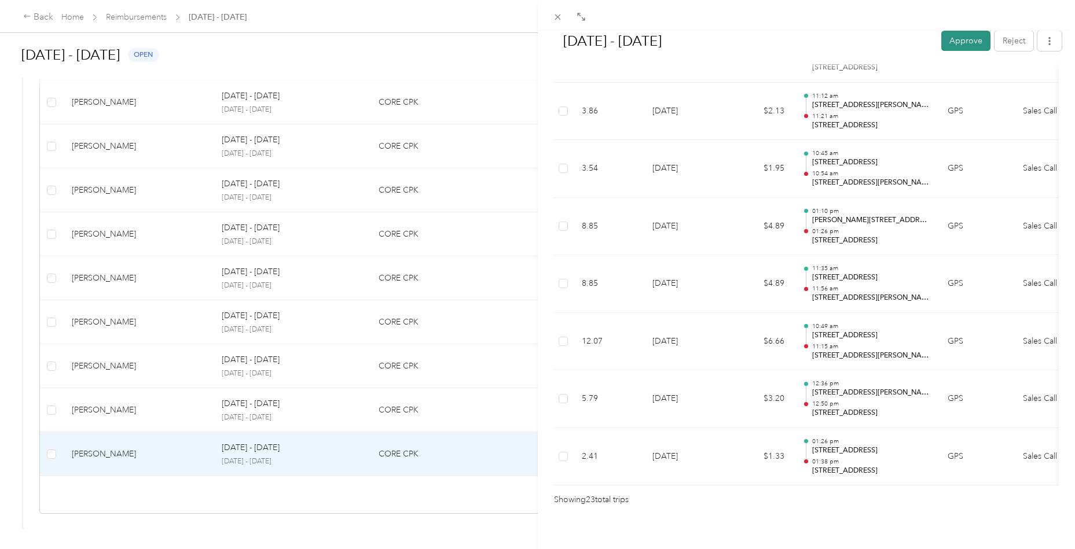
click at [968, 47] on button "Approve" at bounding box center [965, 41] width 49 height 20
click at [199, 397] on div "[DATE] - [DATE] Unapprove Approved Approved View activity & comments Report Sum…" at bounding box center [537, 274] width 1075 height 549
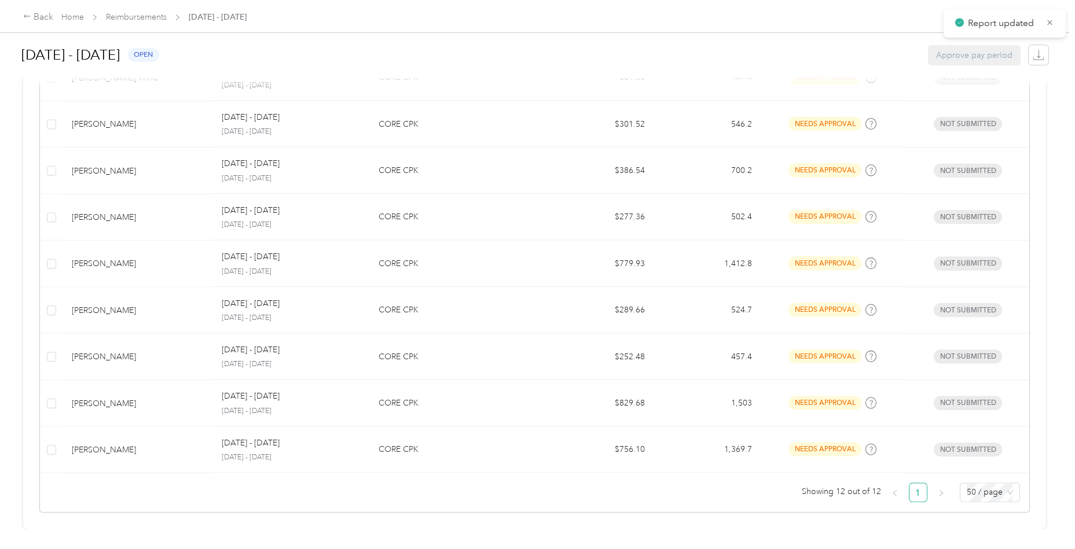
scroll to position [466, 0]
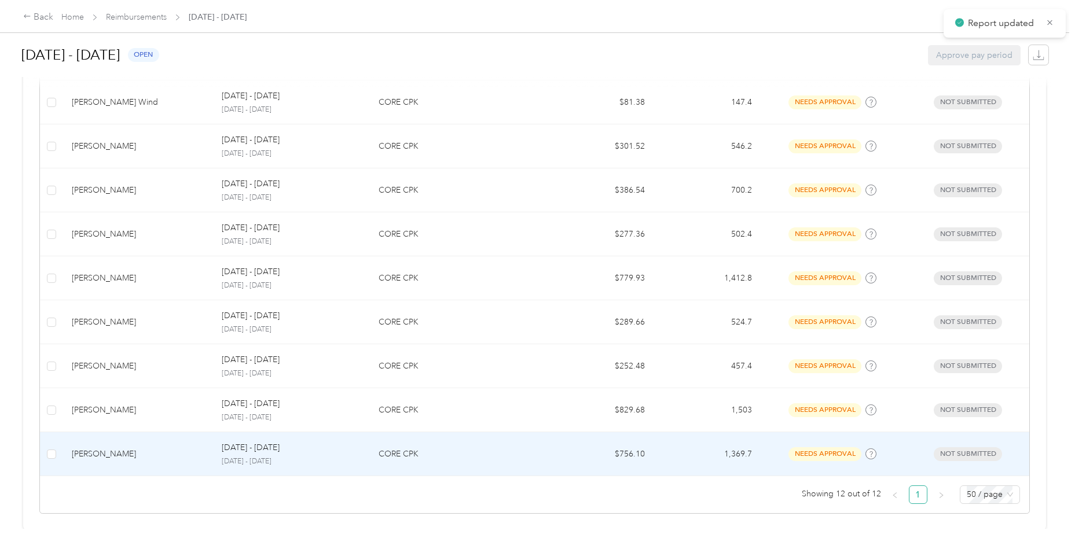
click at [168, 455] on div "[PERSON_NAME]" at bounding box center [137, 454] width 131 height 13
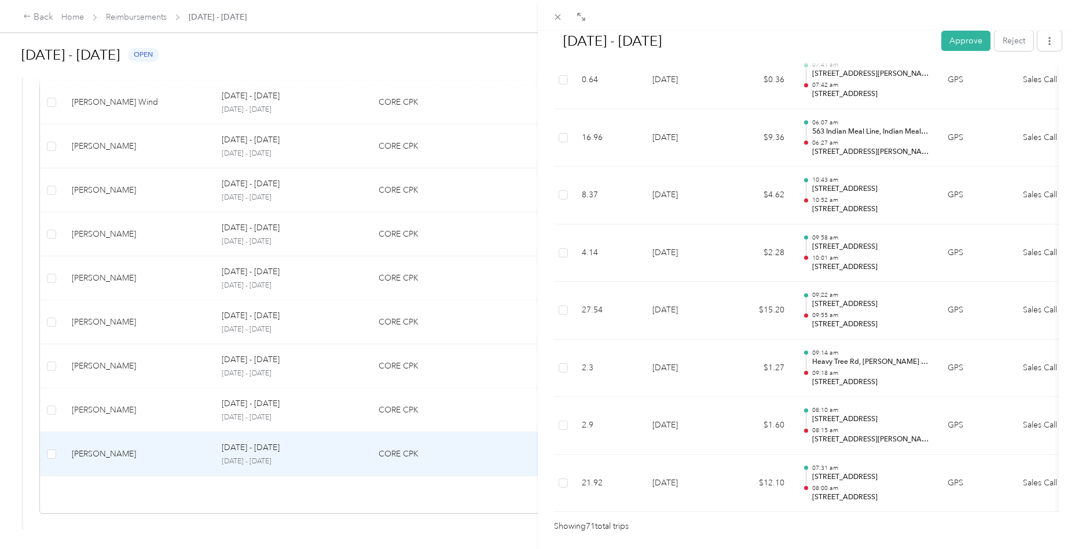
scroll to position [3969, 0]
click at [957, 36] on button "Approve" at bounding box center [965, 41] width 49 height 20
click at [143, 404] on div "[DATE] - [DATE] Approve Reject Needs Approval Needs approval from [PERSON_NAME]…" at bounding box center [537, 274] width 1075 height 549
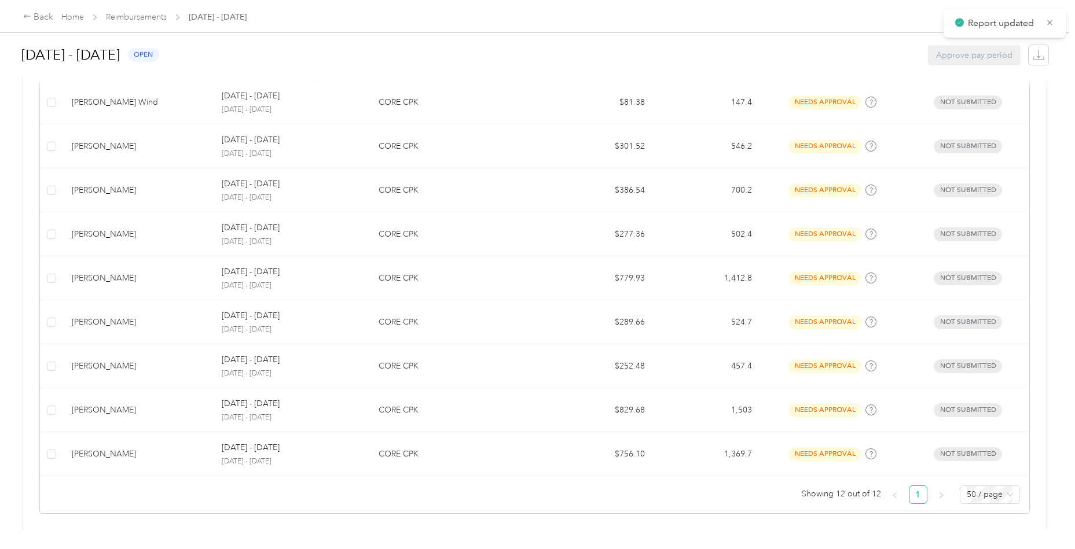
click at [143, 404] on div "[PERSON_NAME]" at bounding box center [137, 410] width 131 height 13
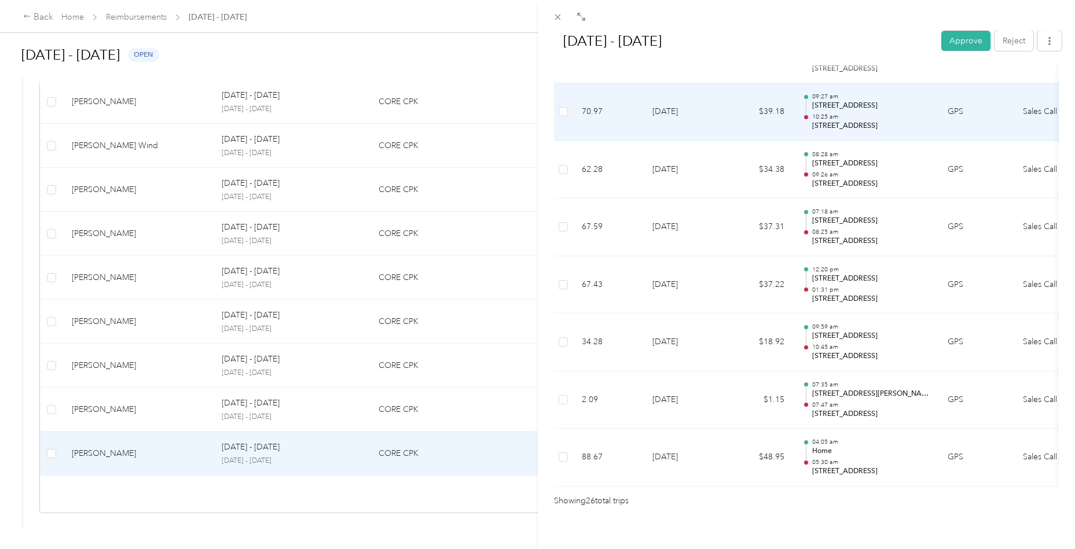
scroll to position [1402, 0]
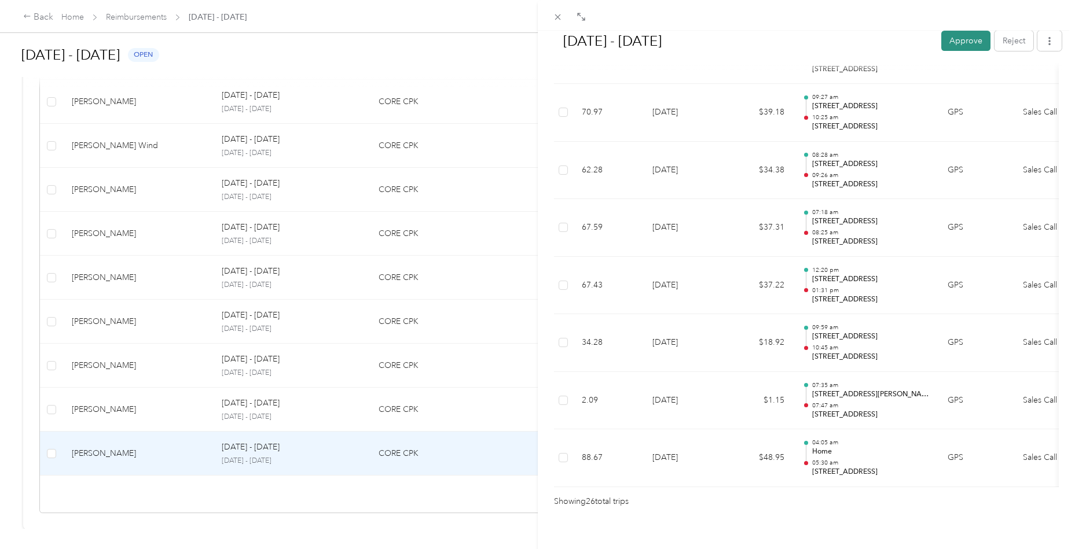
click at [962, 46] on button "Approve" at bounding box center [965, 41] width 49 height 20
click at [199, 404] on div "[DATE] - [DATE] Unapprove Approved Approved View activity & comments Report Sum…" at bounding box center [537, 274] width 1075 height 549
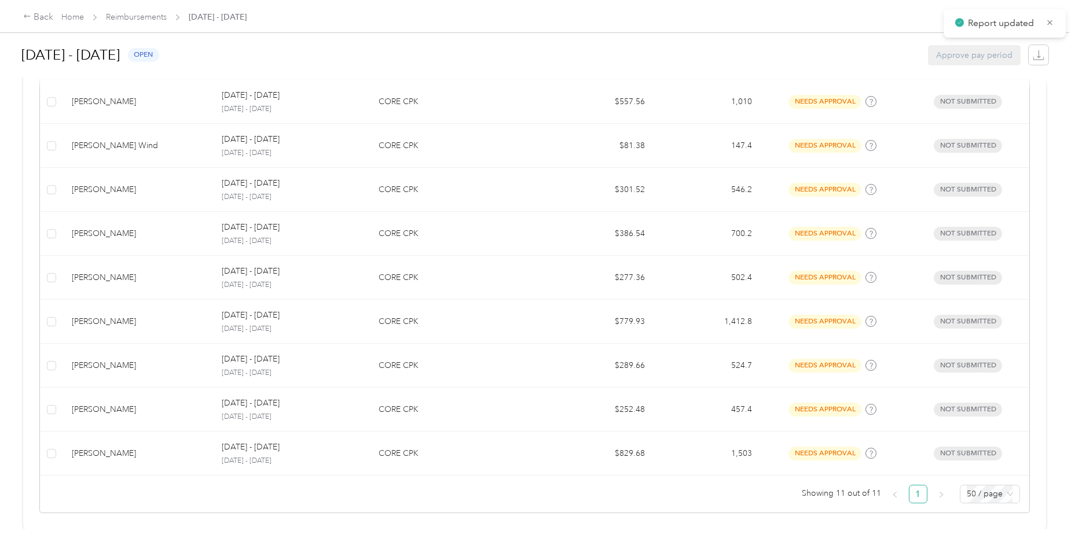
scroll to position [379, 0]
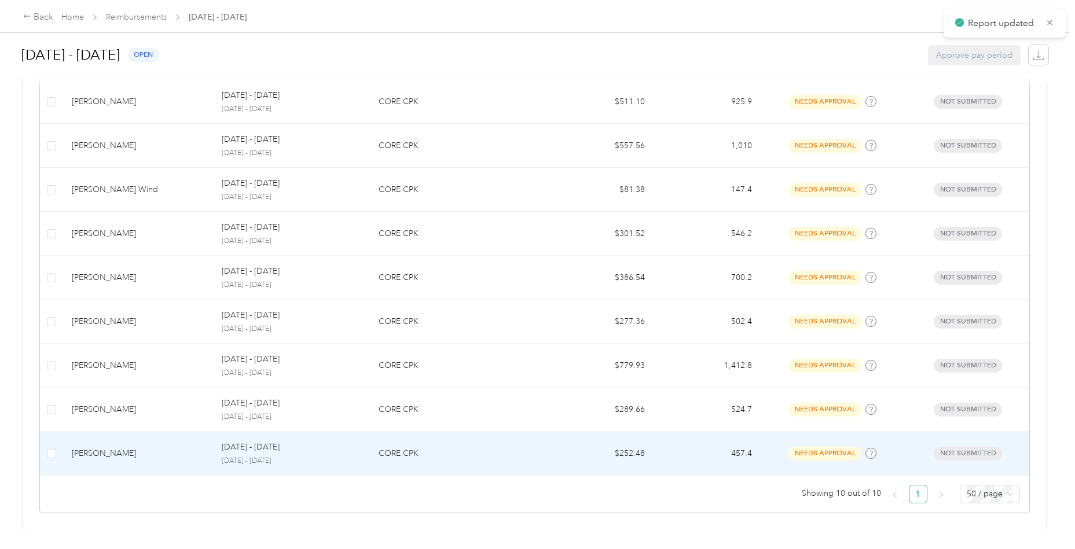
click at [153, 448] on div "[PERSON_NAME]" at bounding box center [137, 454] width 131 height 13
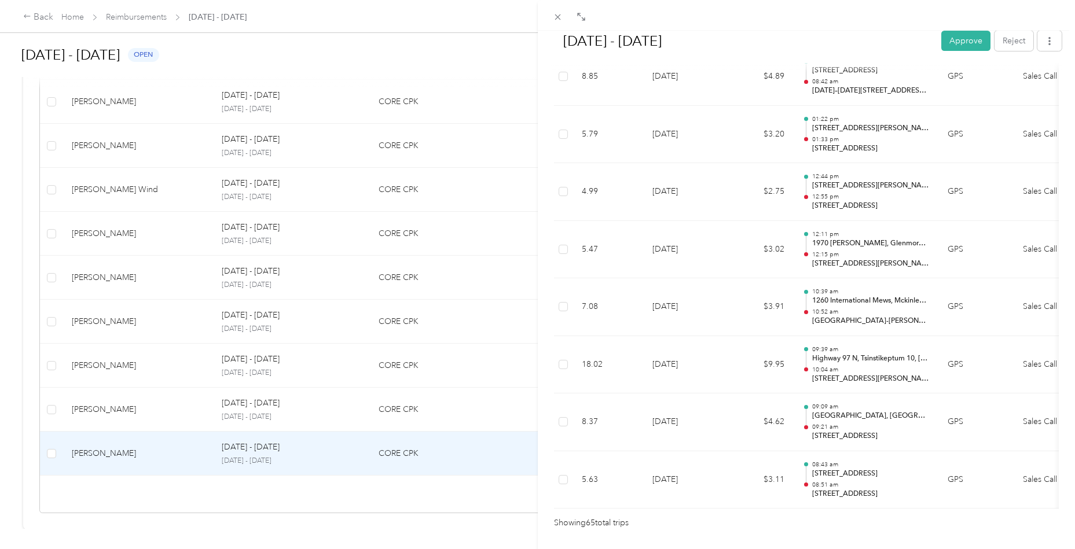
scroll to position [3626, 0]
click at [962, 47] on button "Approve" at bounding box center [965, 41] width 49 height 20
click at [138, 418] on div "[DATE] - [DATE] Approve Reject Needs Approval Needs approval from [PERSON_NAME]…" at bounding box center [537, 274] width 1075 height 549
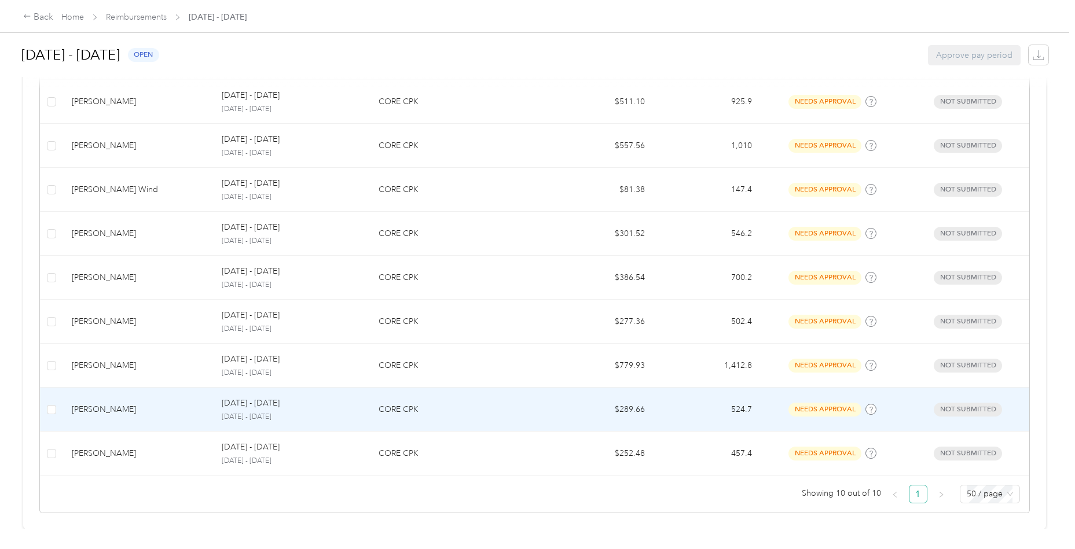
click at [138, 419] on td "[PERSON_NAME]" at bounding box center [138, 410] width 150 height 44
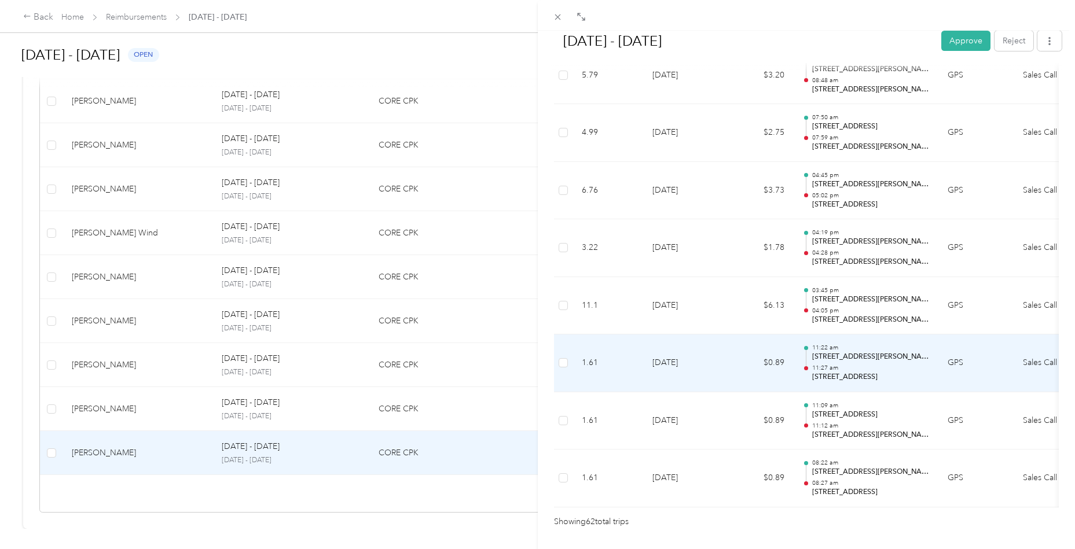
scroll to position [3456, 0]
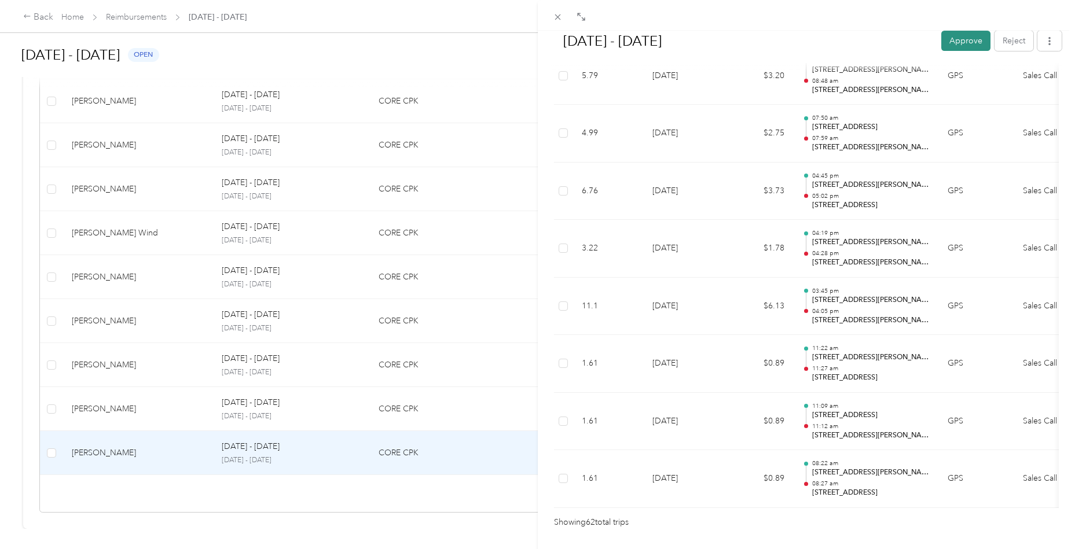
click at [965, 49] on button "Approve" at bounding box center [965, 41] width 49 height 20
click at [184, 409] on div "[DATE] - [DATE] Unapprove Approved Approved View activity & comments Report Sum…" at bounding box center [537, 274] width 1075 height 549
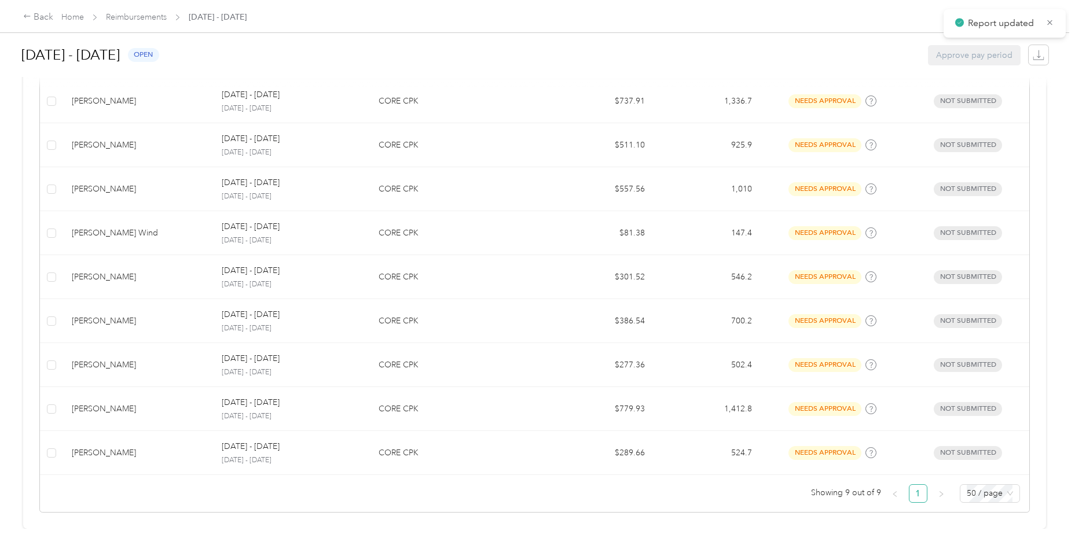
scroll to position [291, 0]
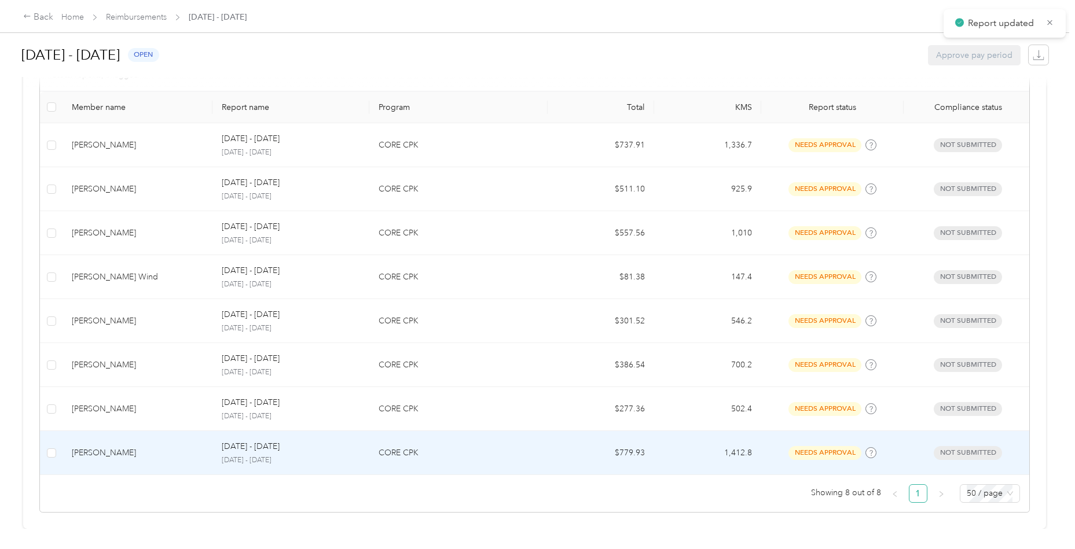
click at [178, 452] on div "[PERSON_NAME]" at bounding box center [137, 453] width 131 height 13
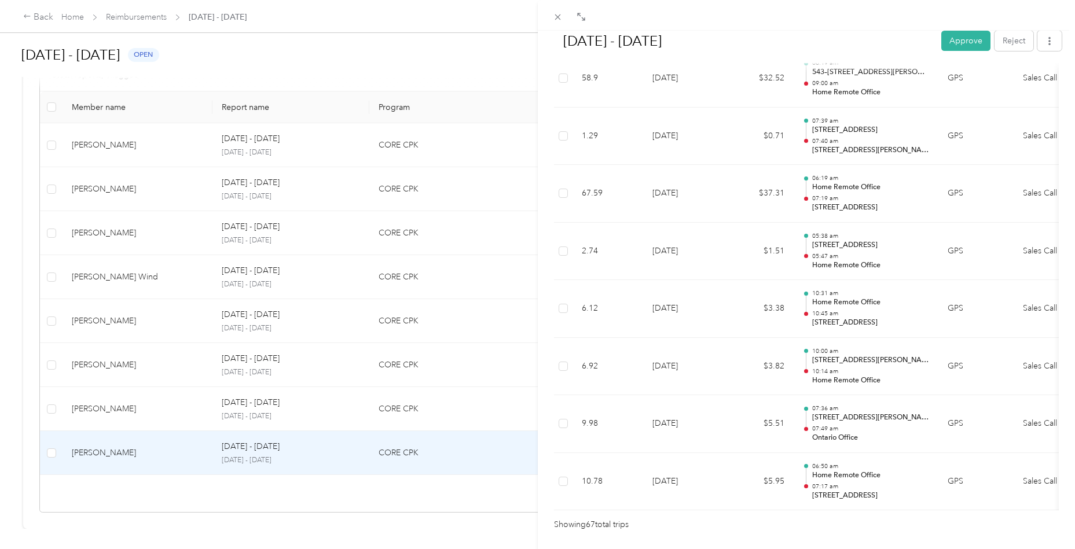
scroll to position [3740, 0]
click at [947, 46] on button "Approve" at bounding box center [965, 41] width 49 height 20
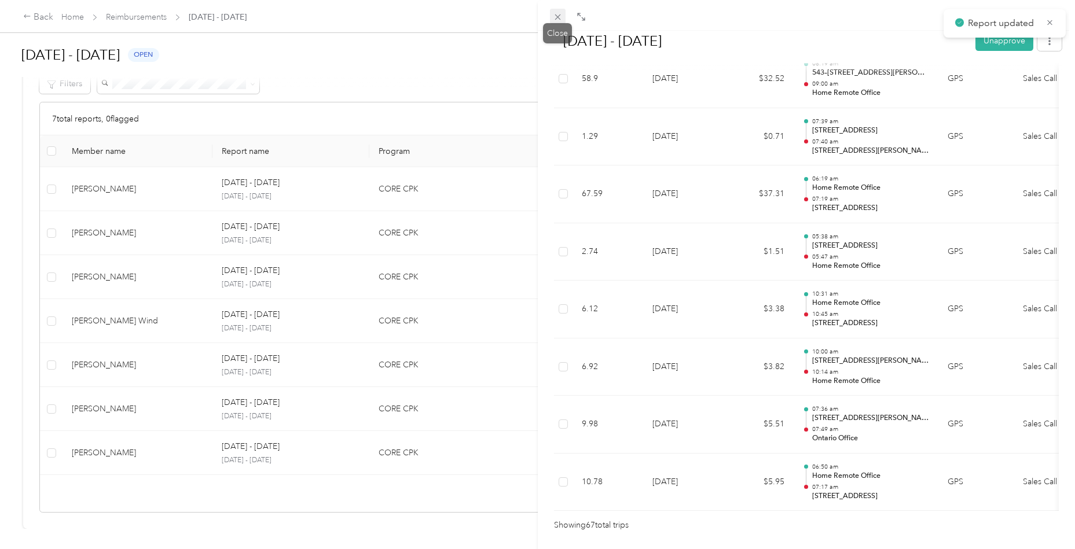
click at [560, 20] on icon at bounding box center [558, 17] width 6 height 6
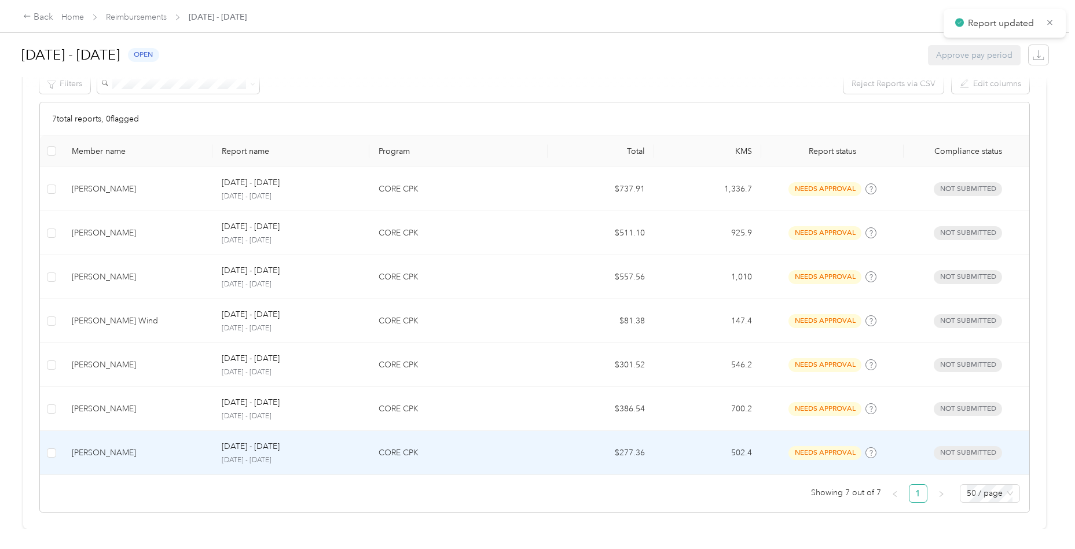
click at [128, 450] on div "[PERSON_NAME]" at bounding box center [137, 453] width 131 height 13
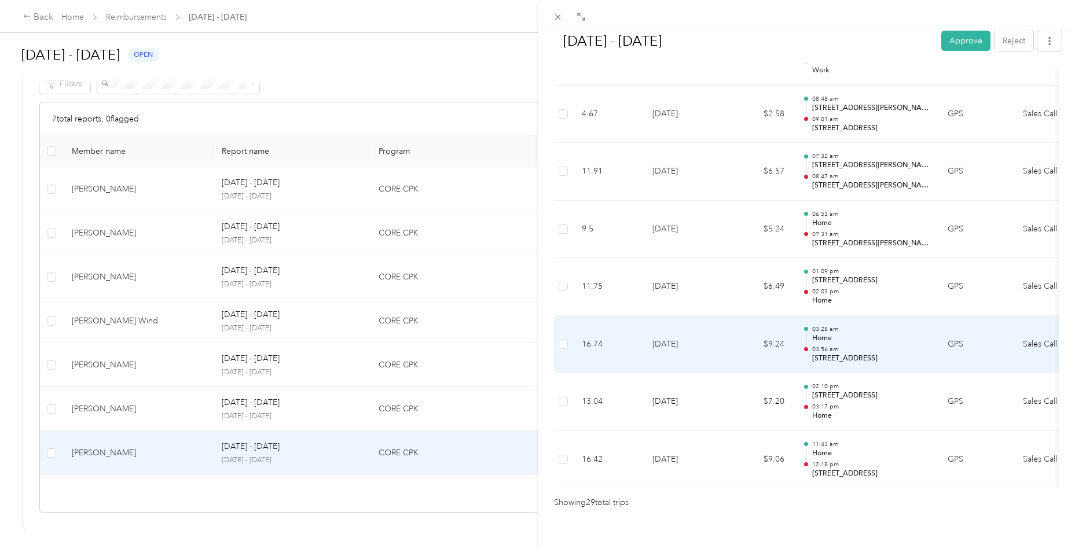
scroll to position [1573, 0]
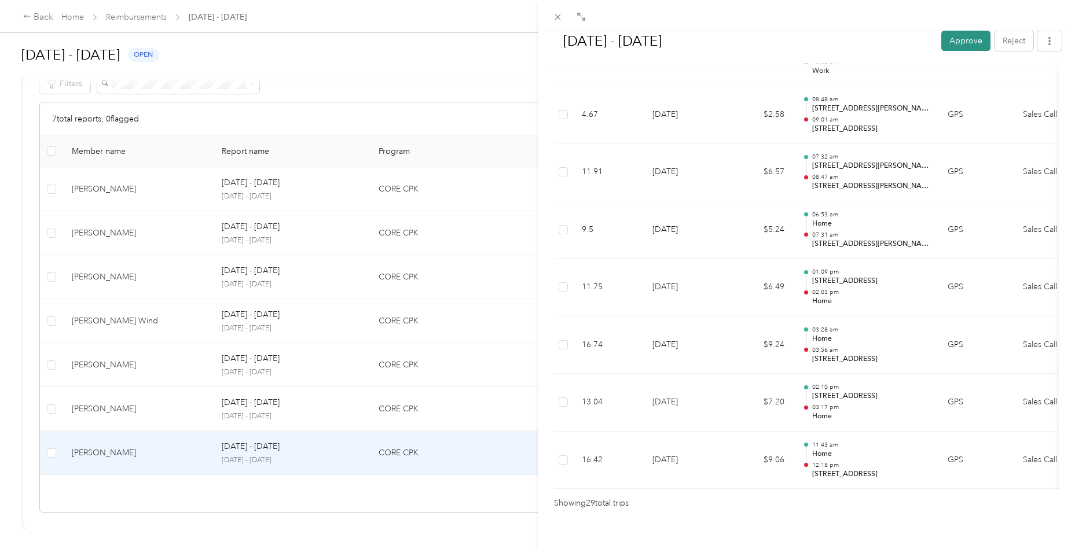
click at [970, 40] on button "Approve" at bounding box center [965, 41] width 49 height 20
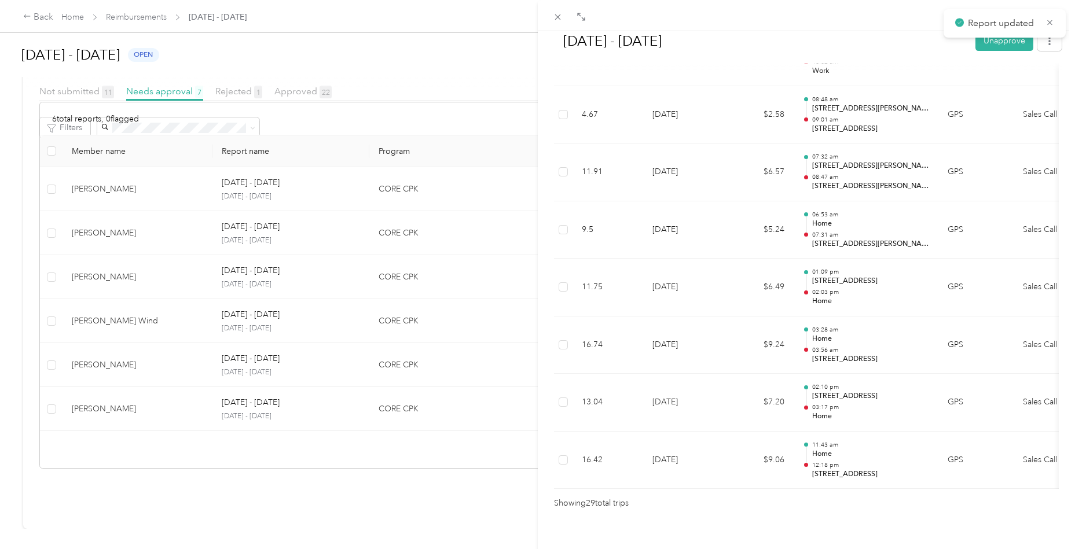
scroll to position [204, 0]
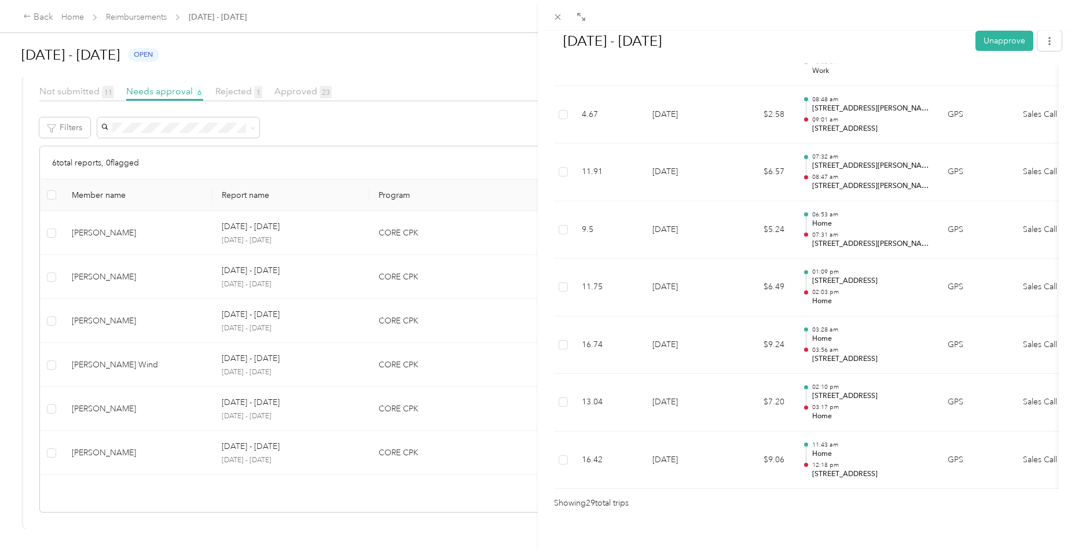
click at [115, 423] on div "[DATE] - [DATE] Unapprove Approved Approved View activity & comments Report Sum…" at bounding box center [537, 274] width 1075 height 549
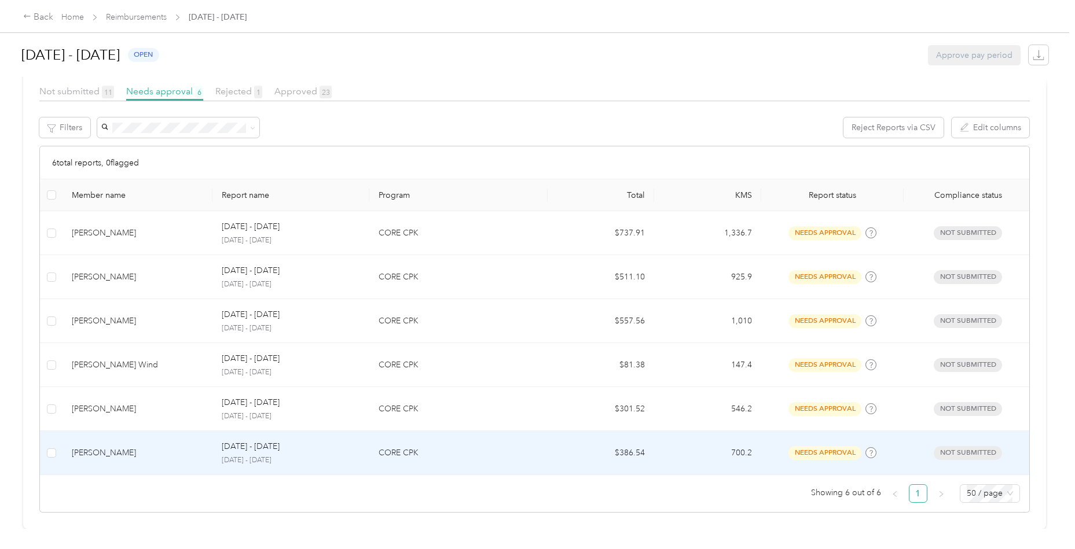
click at [134, 452] on div "[PERSON_NAME]" at bounding box center [137, 453] width 131 height 13
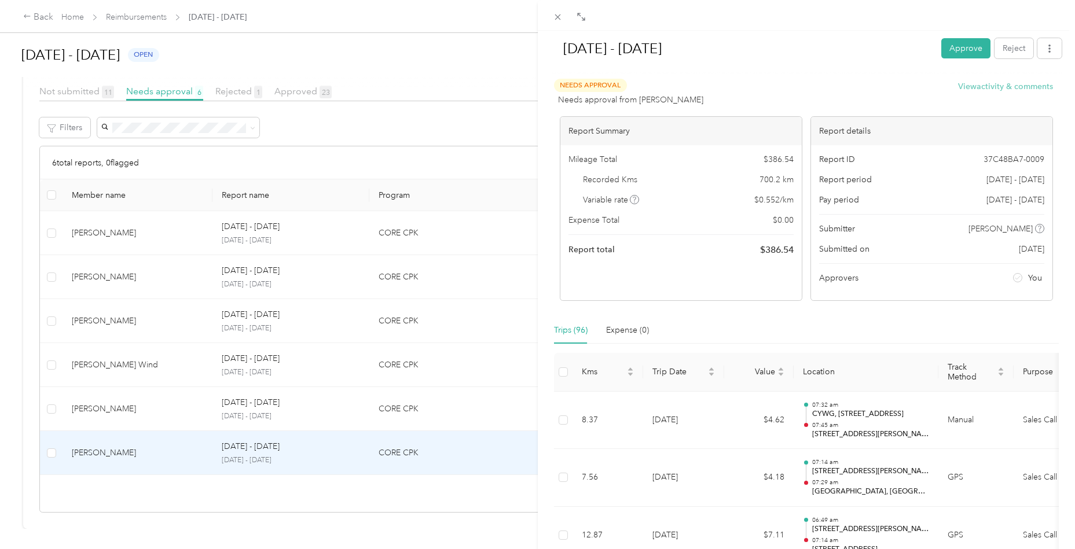
click at [976, 86] on button "View activity & comments" at bounding box center [1005, 86] width 95 height 12
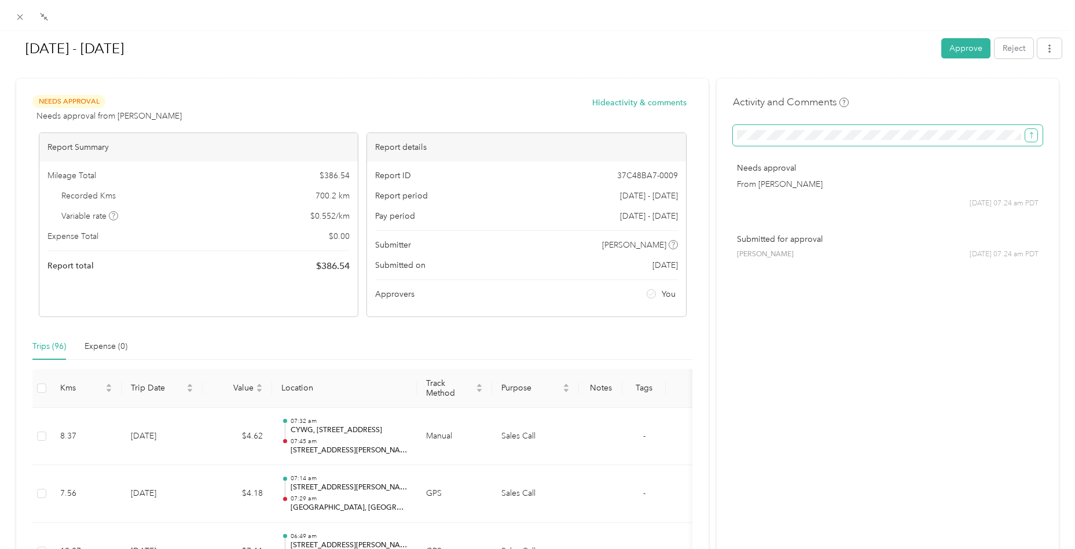
click at [1032, 141] on button "submit" at bounding box center [1031, 135] width 12 height 13
click at [968, 50] on button "Approve" at bounding box center [965, 48] width 49 height 20
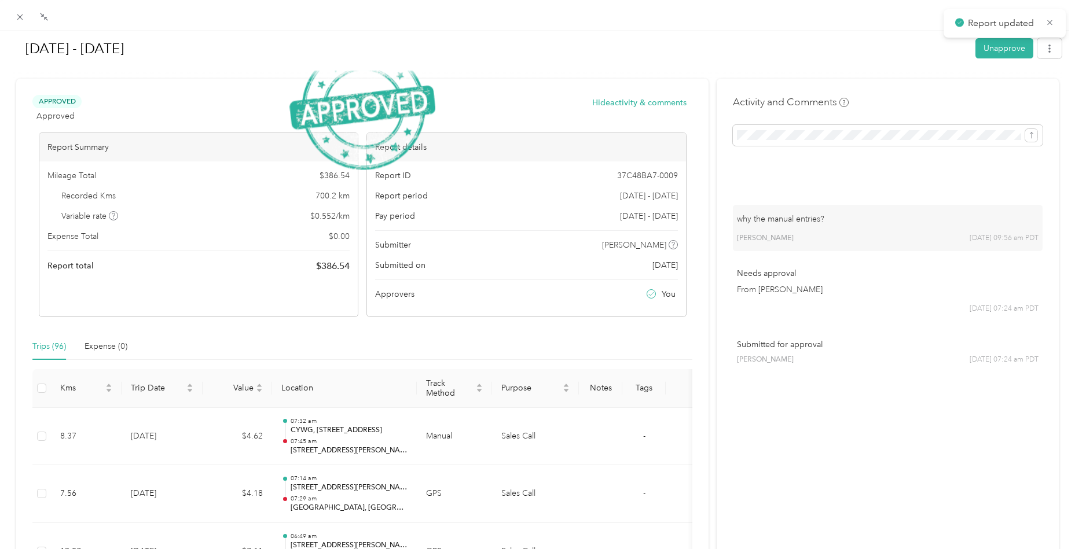
scroll to position [160, 0]
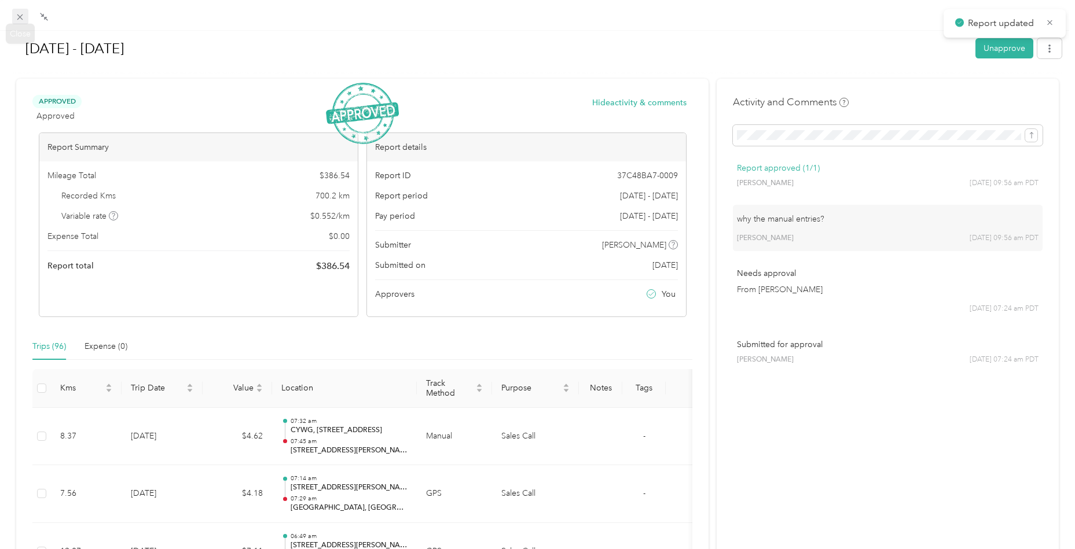
click at [17, 14] on icon at bounding box center [20, 17] width 6 height 6
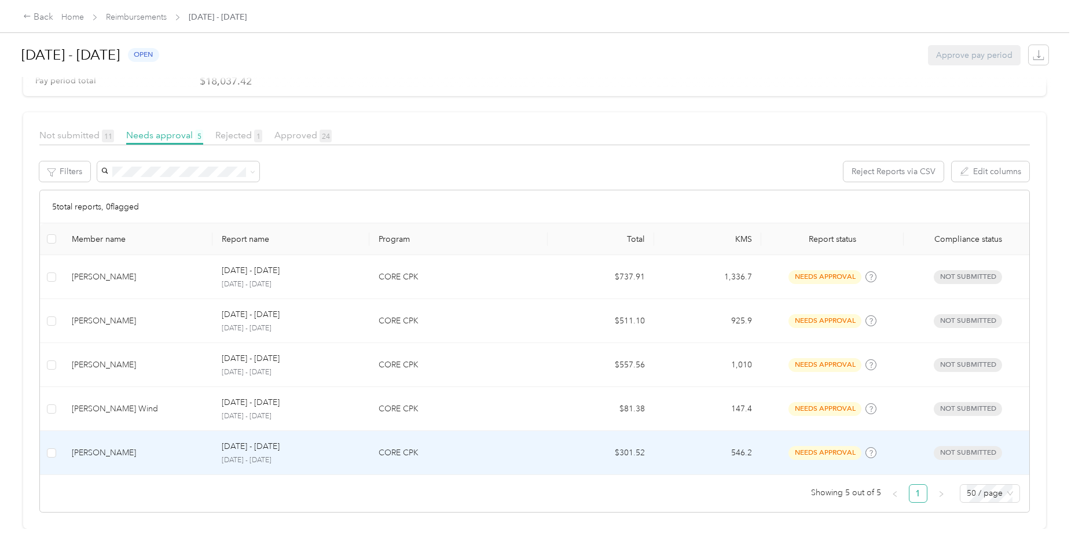
click at [120, 440] on td "[PERSON_NAME]" at bounding box center [138, 453] width 150 height 44
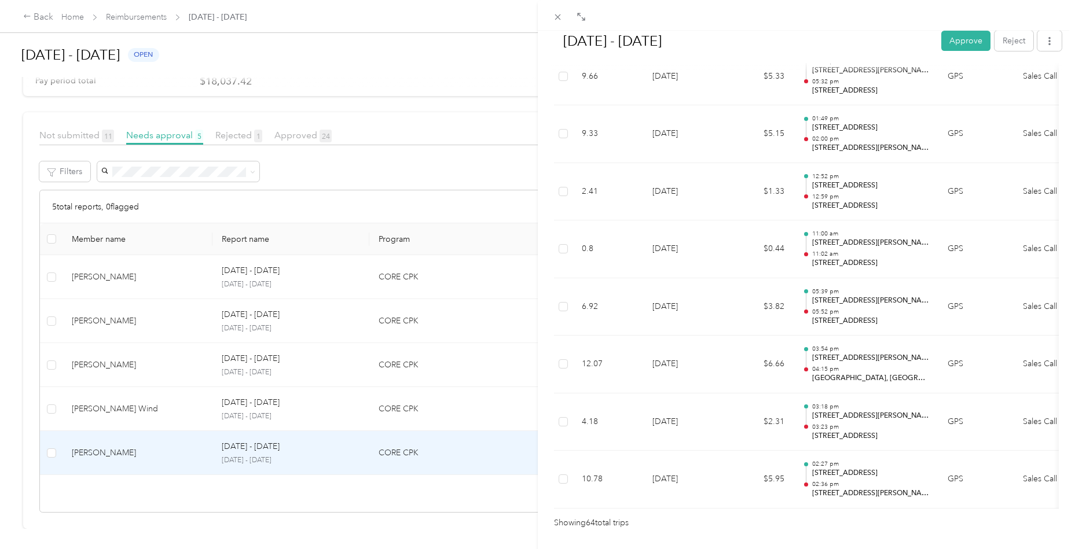
scroll to position [3570, 0]
click at [973, 39] on button "Approve" at bounding box center [965, 41] width 49 height 20
click at [120, 423] on div "[DATE] - [DATE] Approve Reject Needs Approval Needs approval from [PERSON_NAME]…" at bounding box center [537, 274] width 1075 height 549
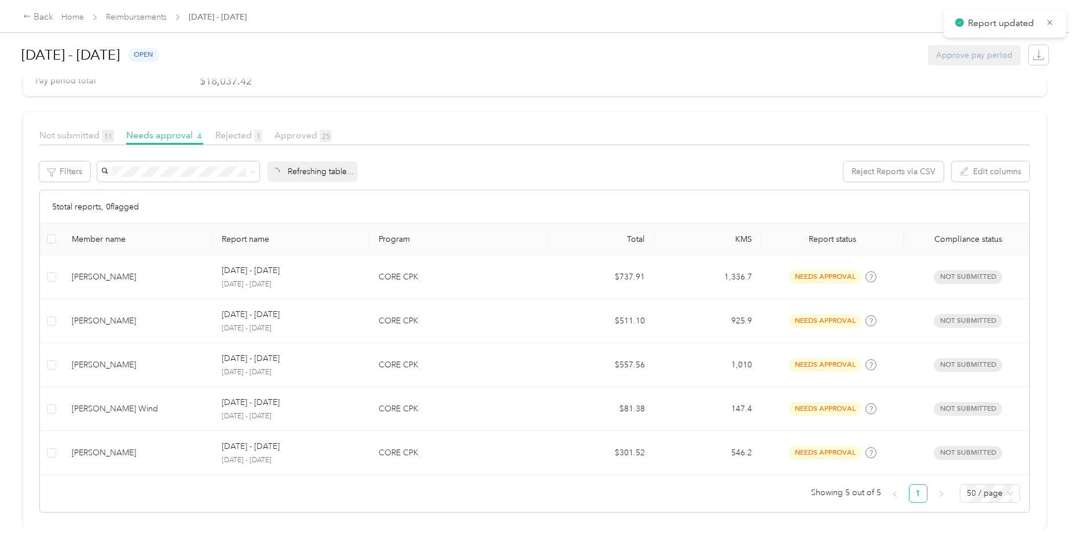
scroll to position [116, 0]
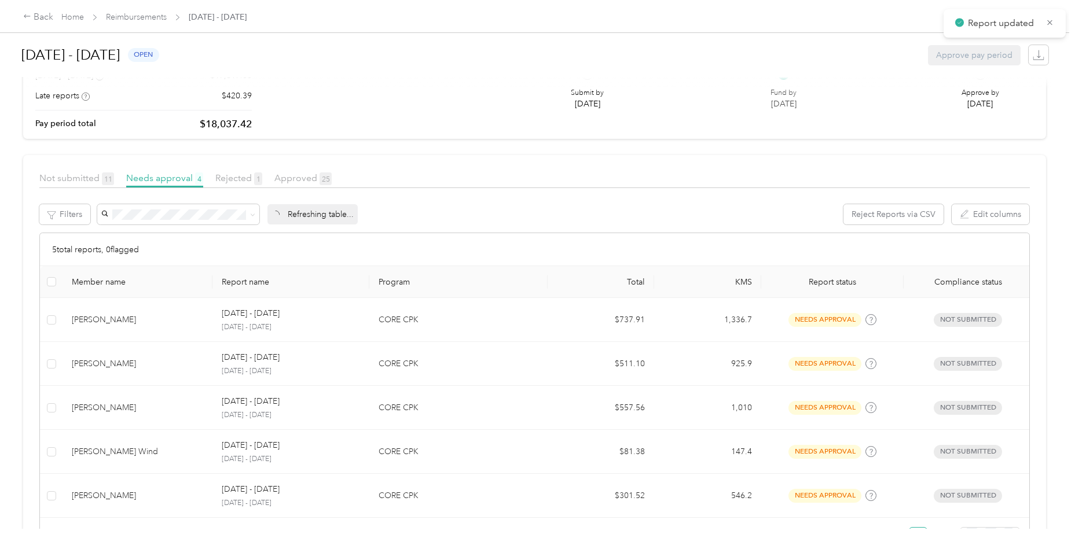
click at [127, 404] on tbody "[PERSON_NAME] [DATE] - [DATE] [DATE] - [DATE] CORE CPK $737.91 1,336.7 needs ap…" at bounding box center [536, 408] width 992 height 220
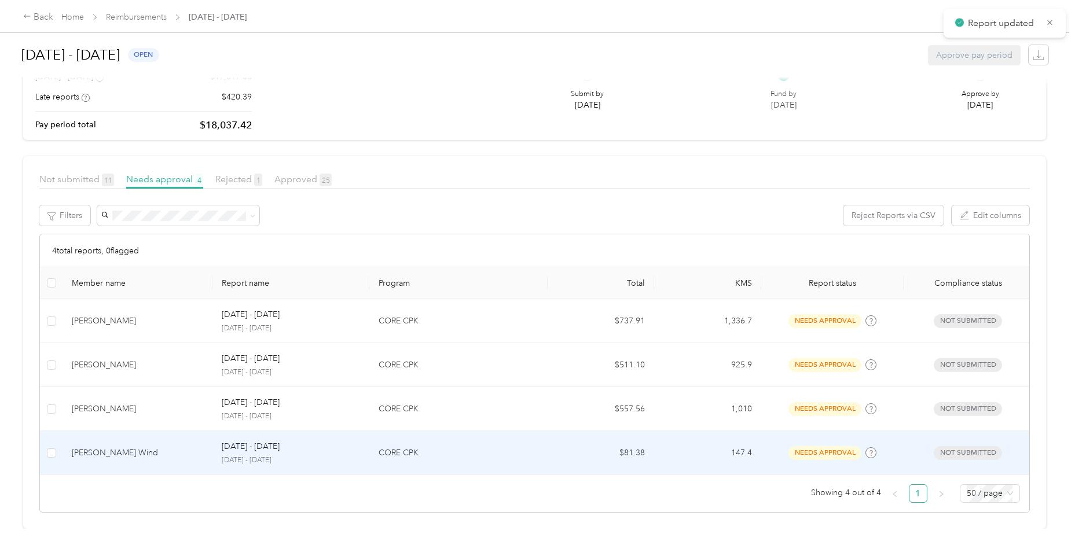
click at [129, 448] on div "[PERSON_NAME] Wind" at bounding box center [137, 453] width 131 height 13
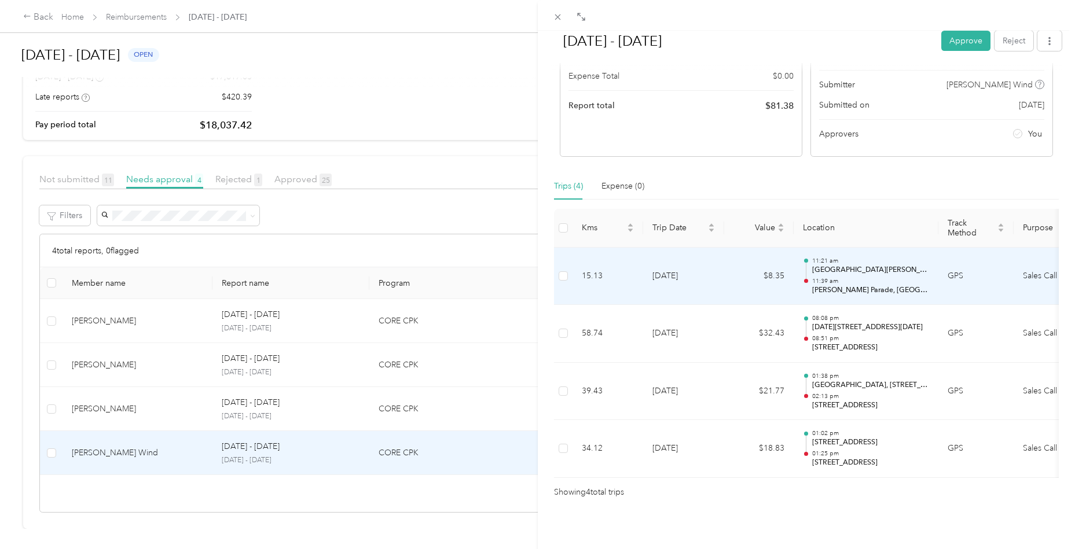
scroll to position [148, 0]
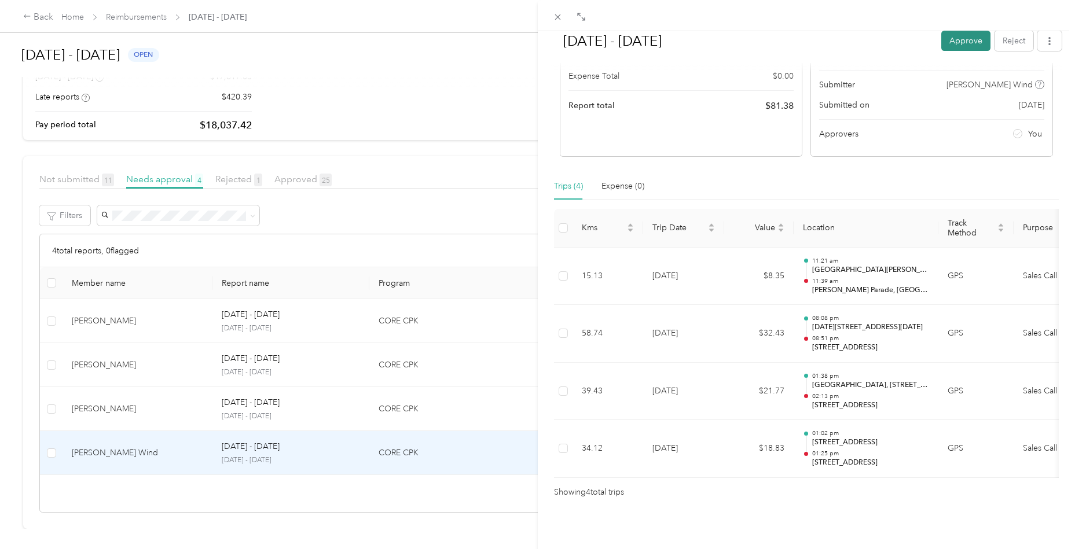
click at [946, 40] on button "Approve" at bounding box center [965, 41] width 49 height 20
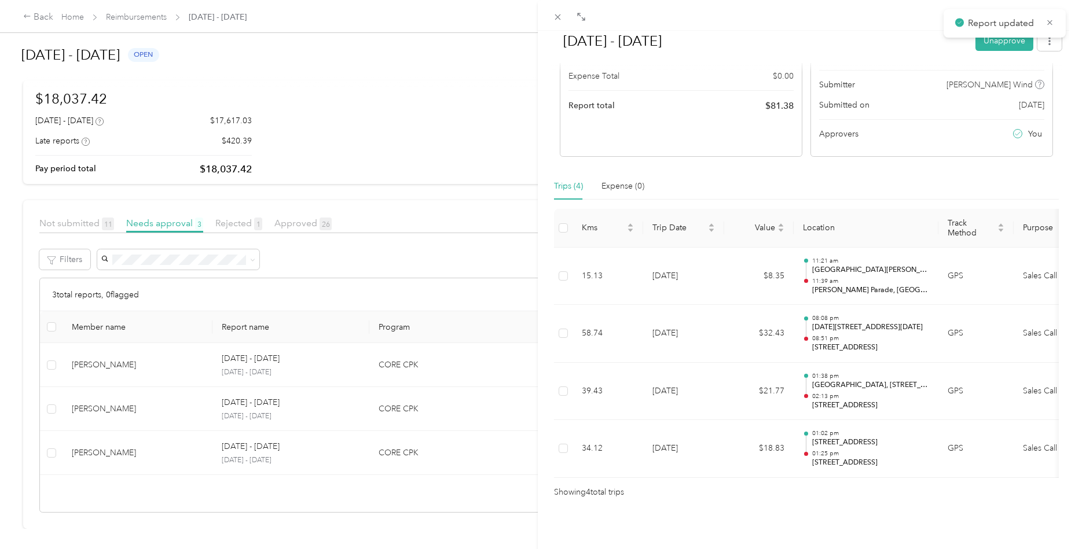
click at [141, 449] on div "[DATE] - [DATE] Unapprove Approved Approved View activity & comments Report Sum…" at bounding box center [537, 274] width 1075 height 549
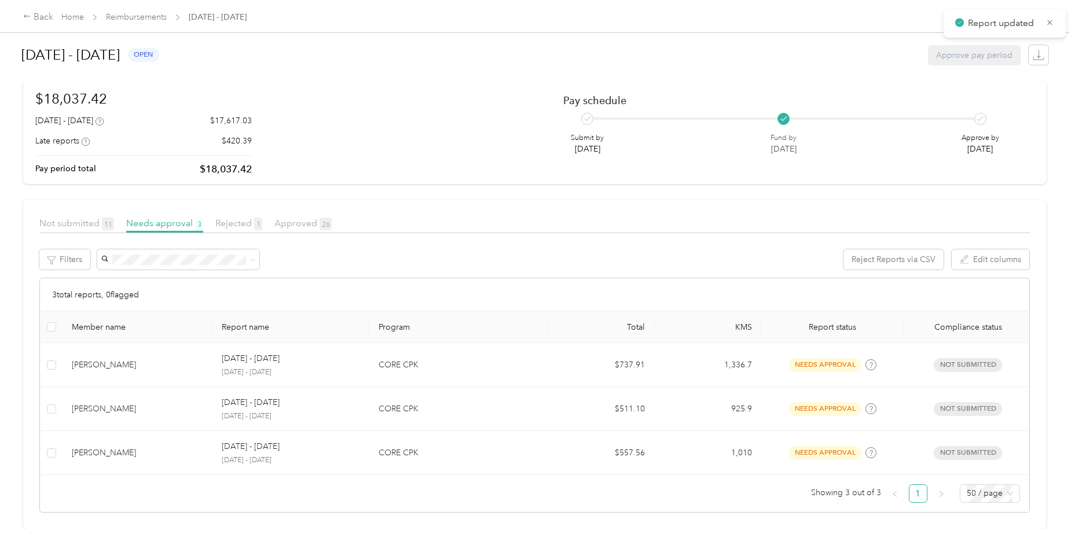
click at [154, 450] on div "[PERSON_NAME]" at bounding box center [137, 453] width 131 height 13
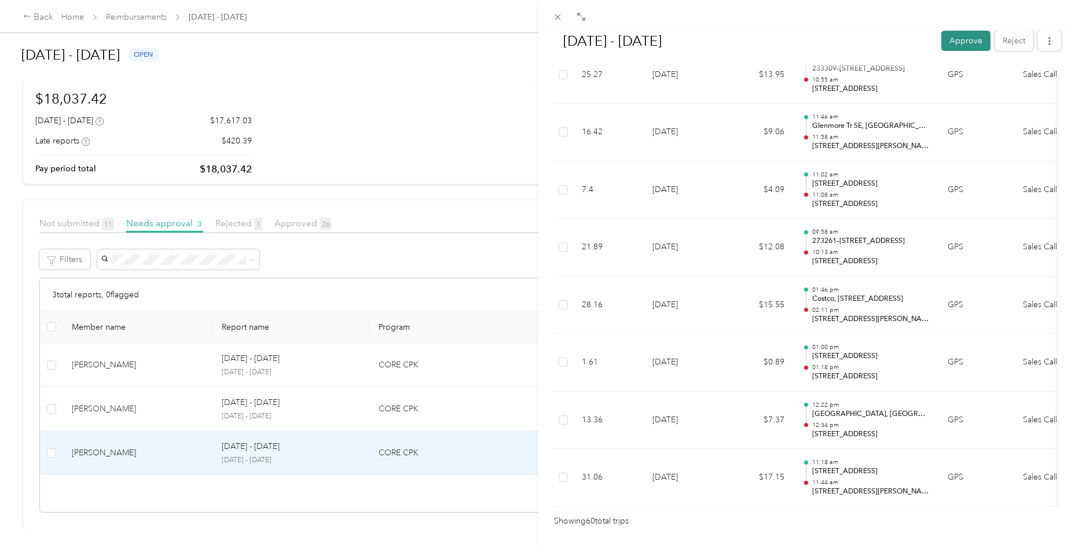
click at [964, 43] on button "Approve" at bounding box center [965, 41] width 49 height 20
click at [174, 404] on div "[DATE] - [DATE] Approve Reject Needs Approval Needs approval from [PERSON_NAME]…" at bounding box center [537, 274] width 1075 height 549
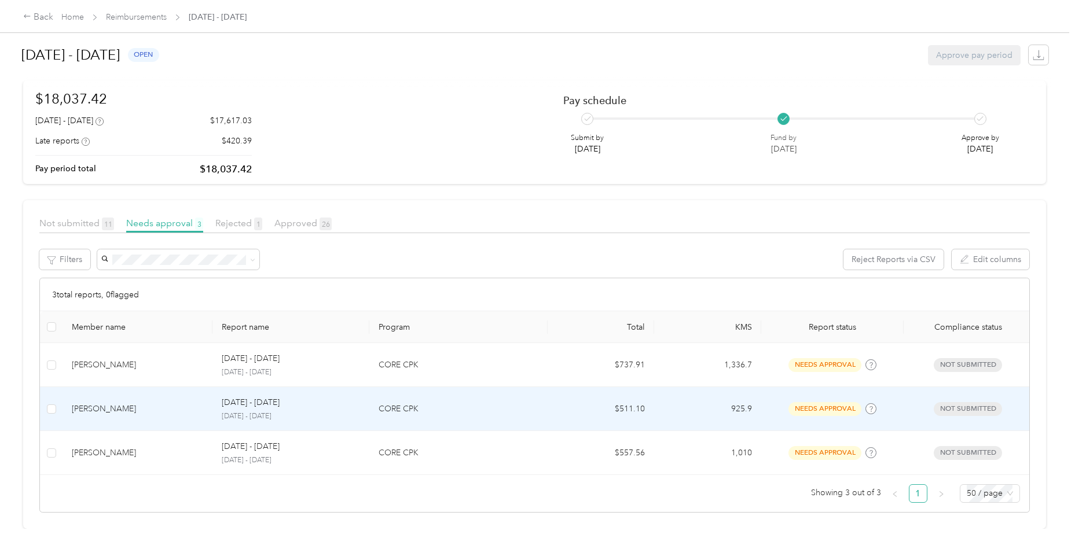
click at [174, 415] on td "[PERSON_NAME]" at bounding box center [138, 409] width 150 height 44
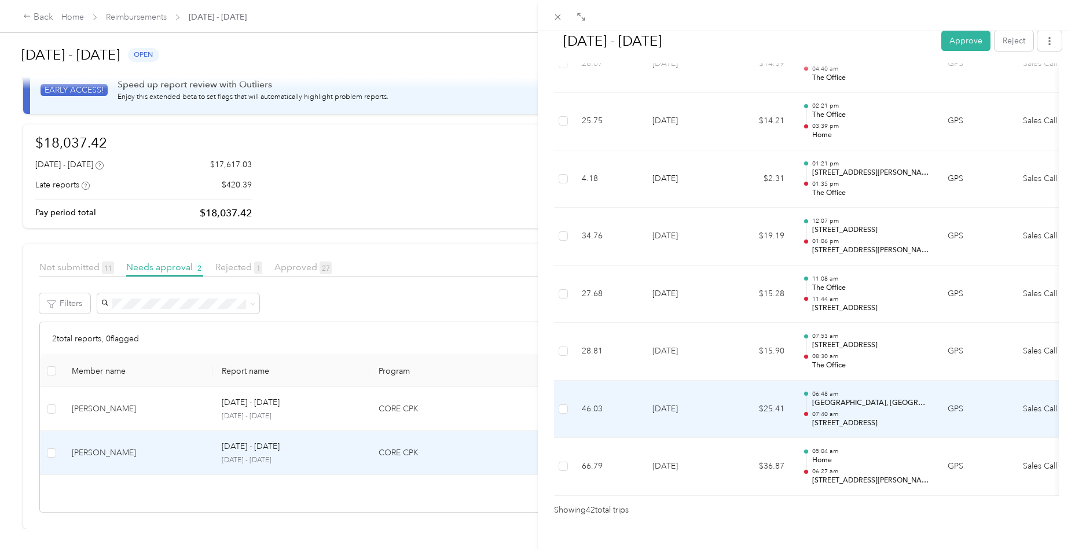
scroll to position [2315, 0]
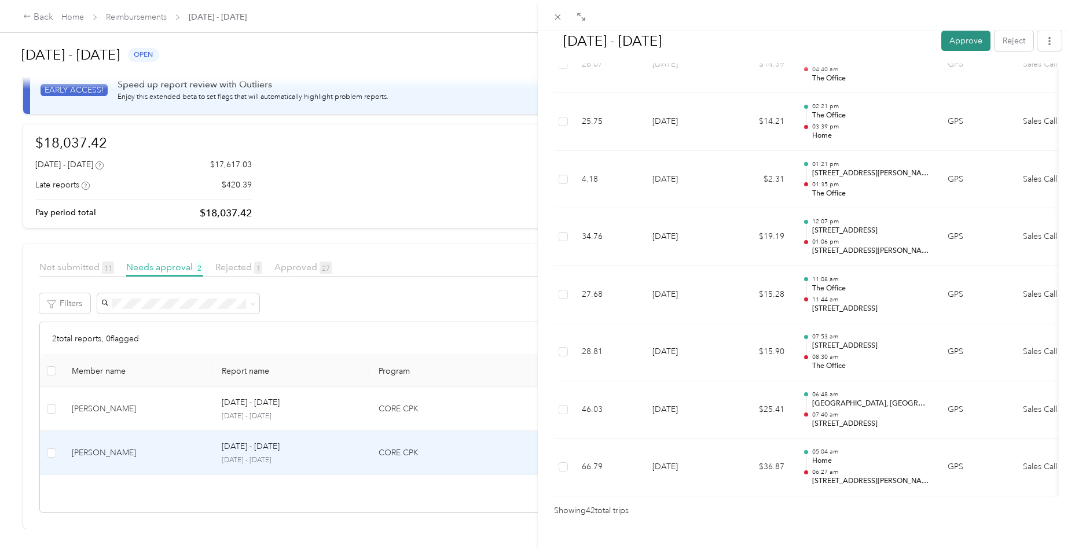
click at [965, 42] on button "Approve" at bounding box center [965, 41] width 49 height 20
click at [140, 413] on div "[DATE] - [DATE] Approve Reject Needs Approval Needs approval from [PERSON_NAME]…" at bounding box center [537, 274] width 1075 height 549
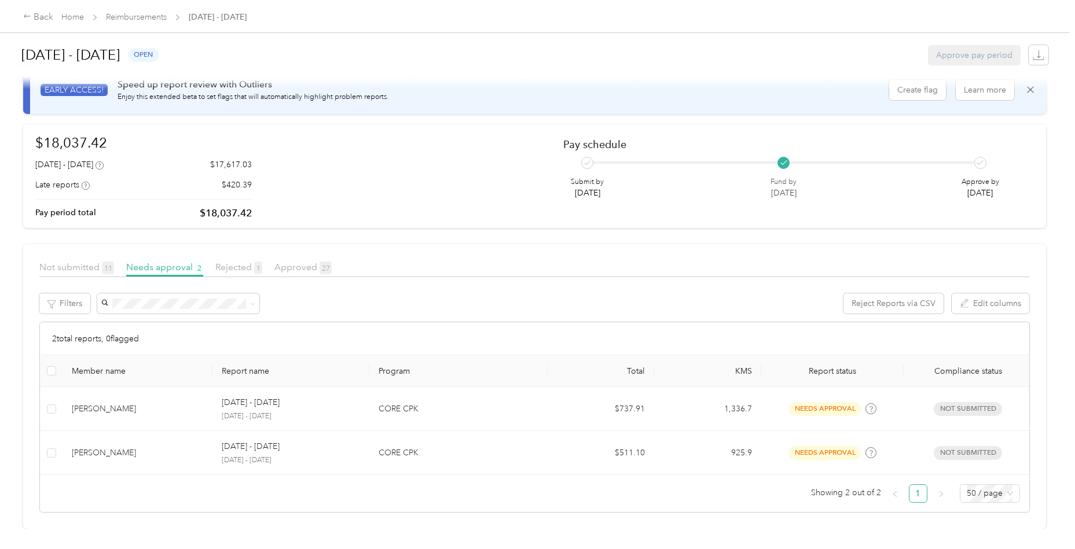
click at [155, 413] on td "[PERSON_NAME]" at bounding box center [138, 409] width 150 height 44
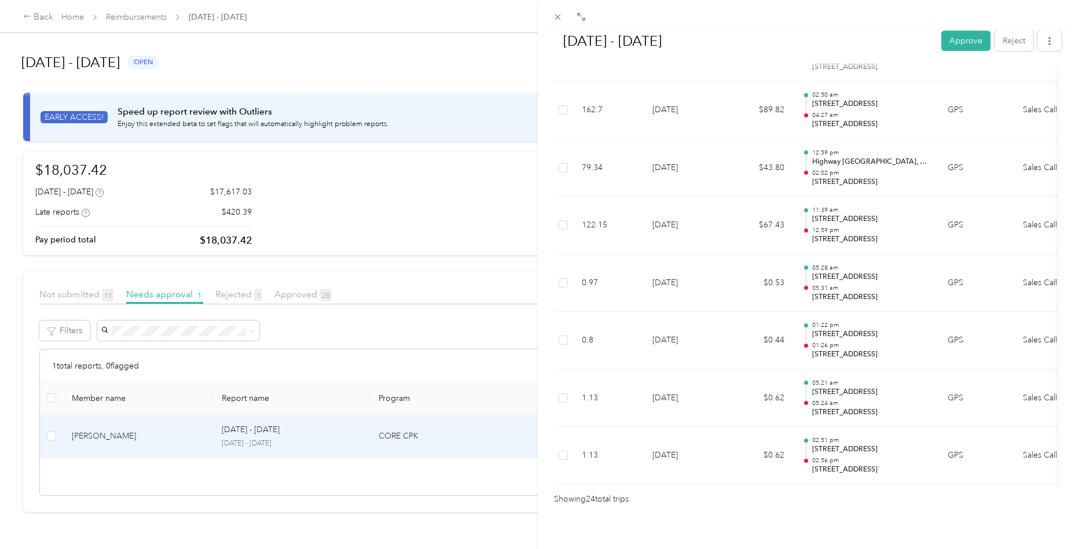
scroll to position [1288, 0]
click at [959, 39] on button "Approve" at bounding box center [965, 41] width 49 height 20
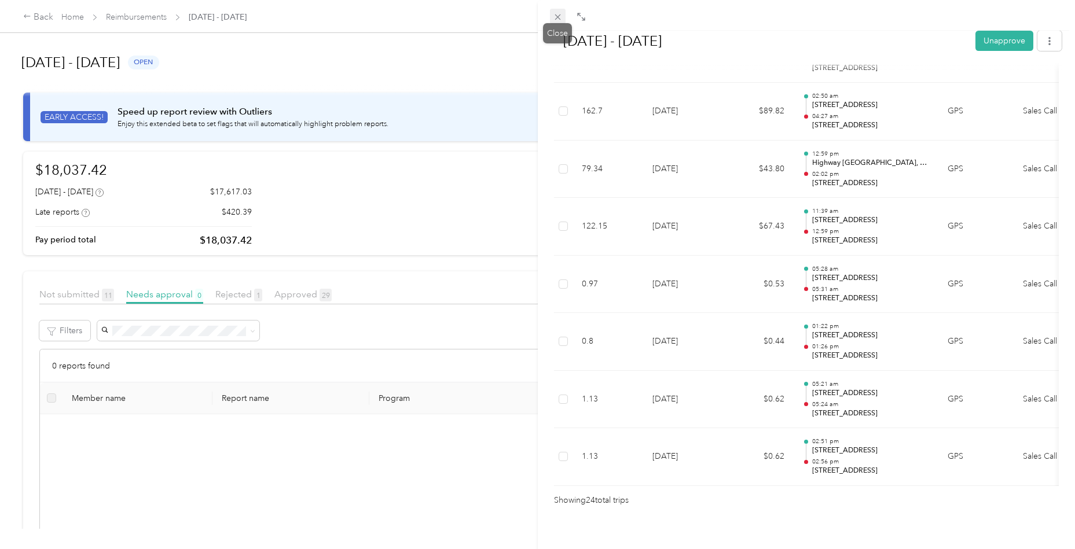
click at [555, 19] on icon at bounding box center [558, 17] width 6 height 6
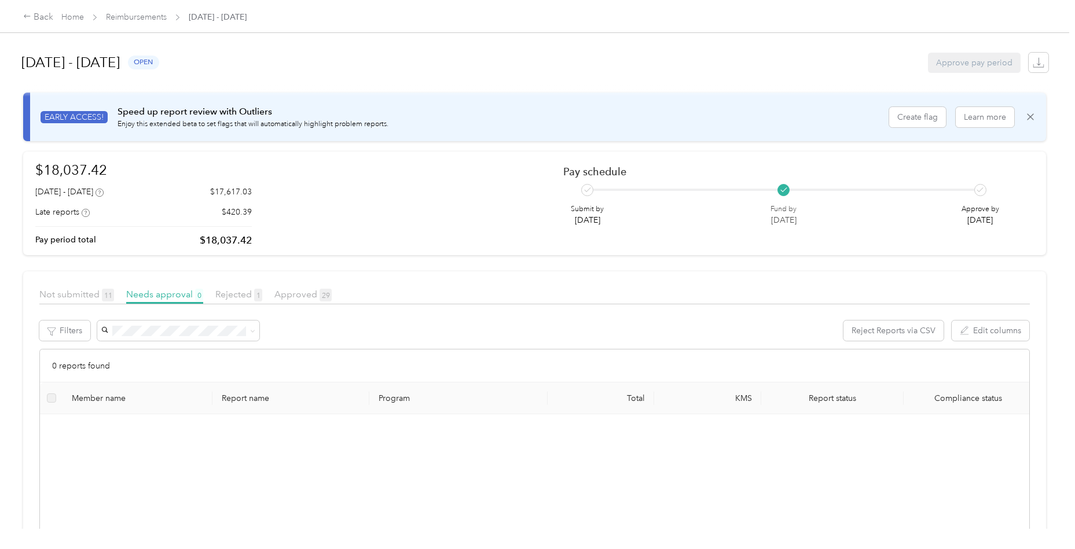
click at [67, 23] on span "Home" at bounding box center [72, 17] width 23 height 12
click at [74, 17] on link "Home" at bounding box center [72, 17] width 23 height 10
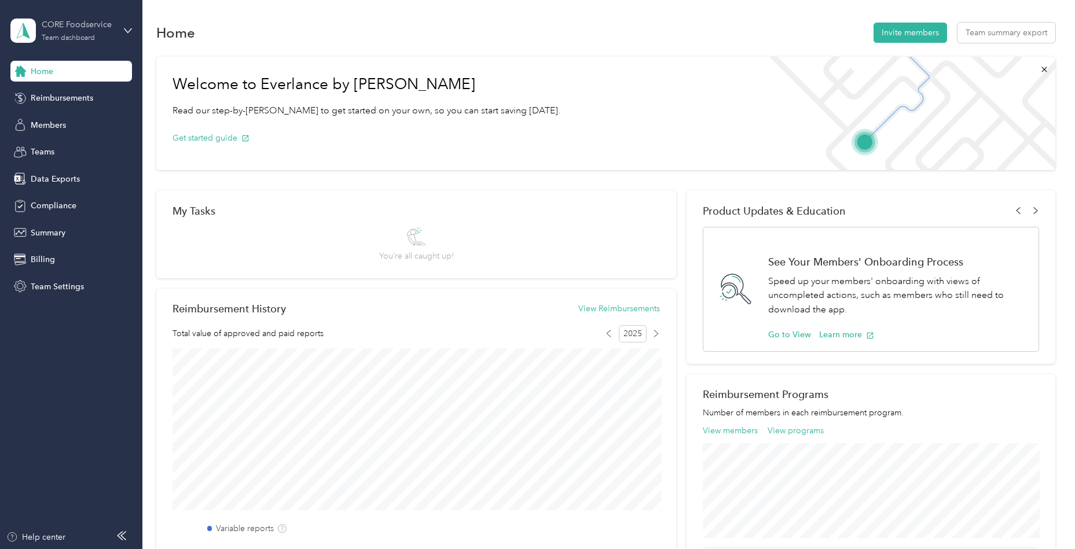
click at [106, 30] on div "CORE Foodservice" at bounding box center [78, 25] width 72 height 12
click at [84, 151] on div "Log out" at bounding box center [165, 148] width 293 height 20
